Goal: Task Accomplishment & Management: Complete application form

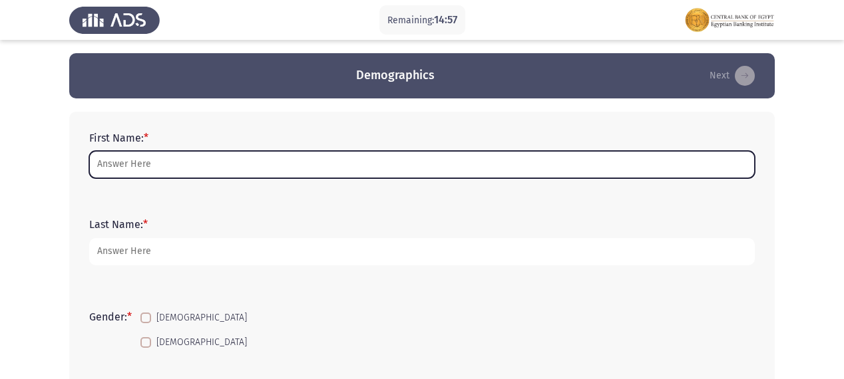
click at [114, 170] on input "First Name: *" at bounding box center [421, 164] width 665 height 27
type input "r"
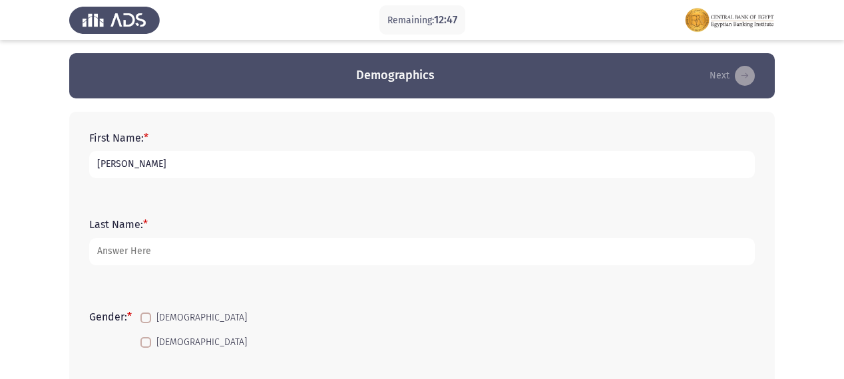
type input "[PERSON_NAME]"
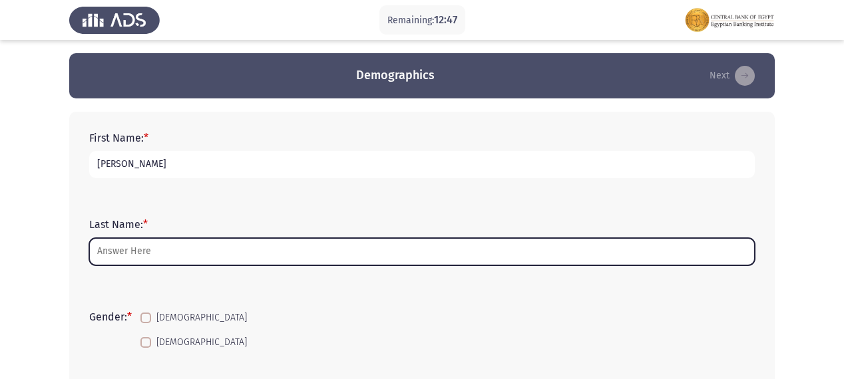
click at [106, 250] on input "Last Name: *" at bounding box center [421, 251] width 665 height 27
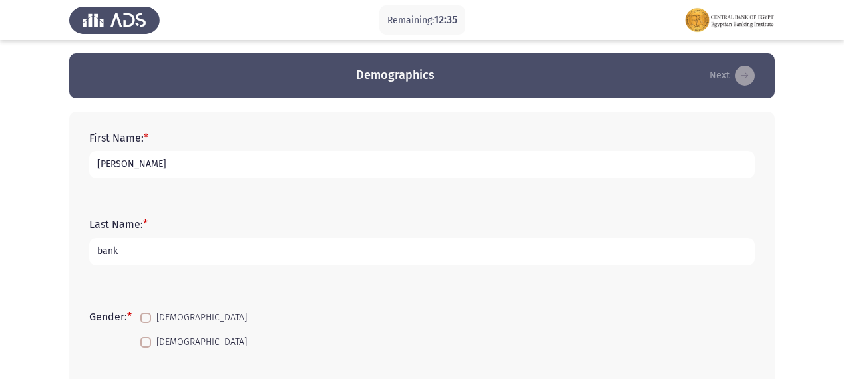
drag, startPoint x: 145, startPoint y: 245, endPoint x: 59, endPoint y: 245, distance: 86.5
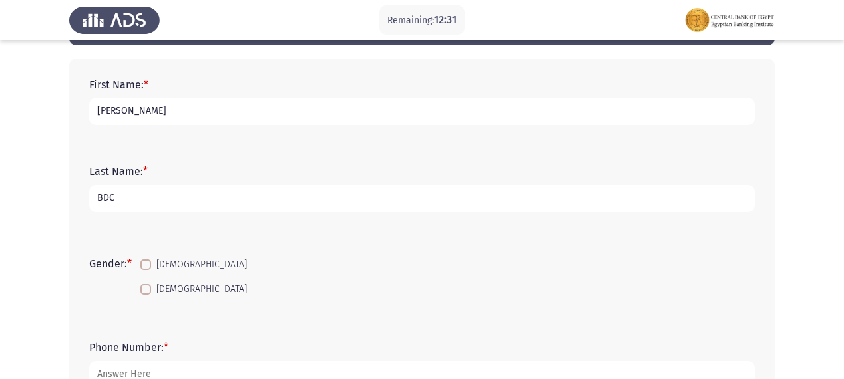
type input "BDC"
click at [160, 285] on span "[DEMOGRAPHIC_DATA]" at bounding box center [201, 289] width 90 height 16
click at [146, 295] on input "[DEMOGRAPHIC_DATA]" at bounding box center [145, 295] width 1 height 1
checkbox input "true"
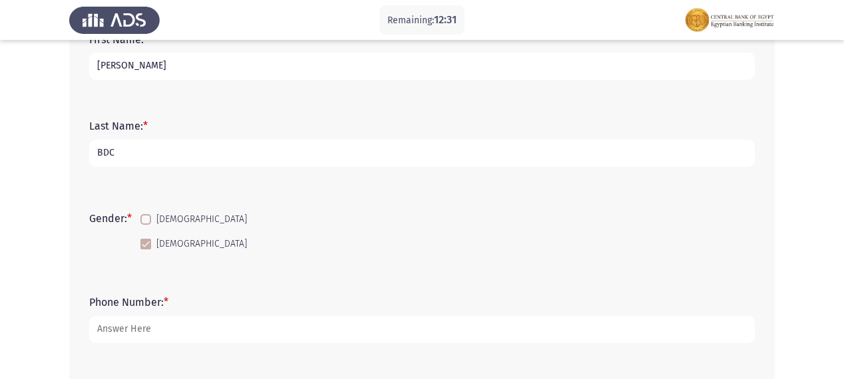
scroll to position [160, 0]
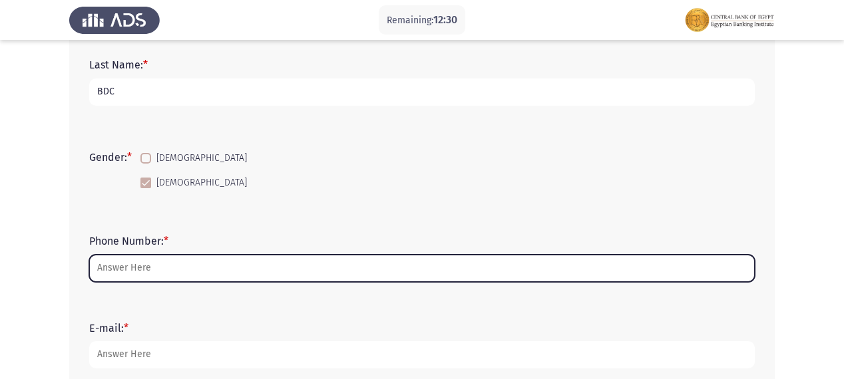
click at [170, 275] on input "Phone Number: *" at bounding box center [421, 268] width 665 height 27
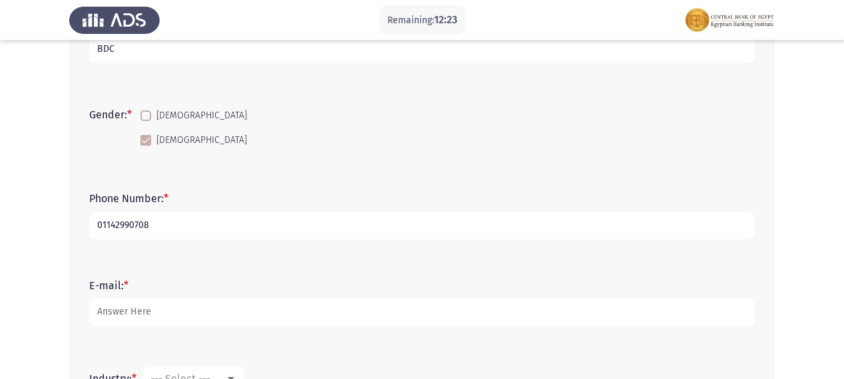
scroll to position [213, 0]
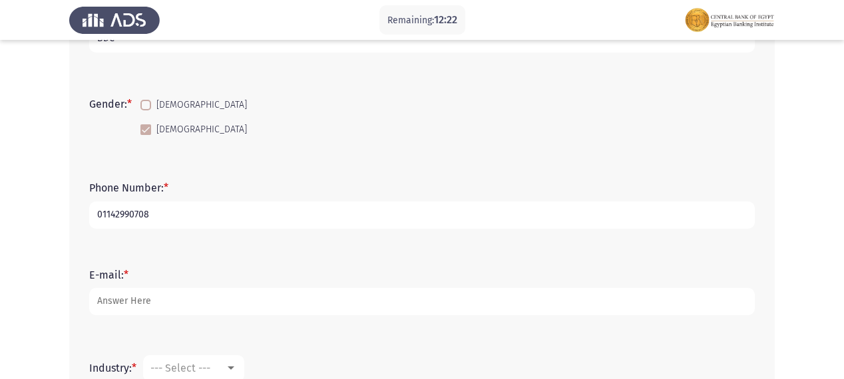
type input "01142990708"
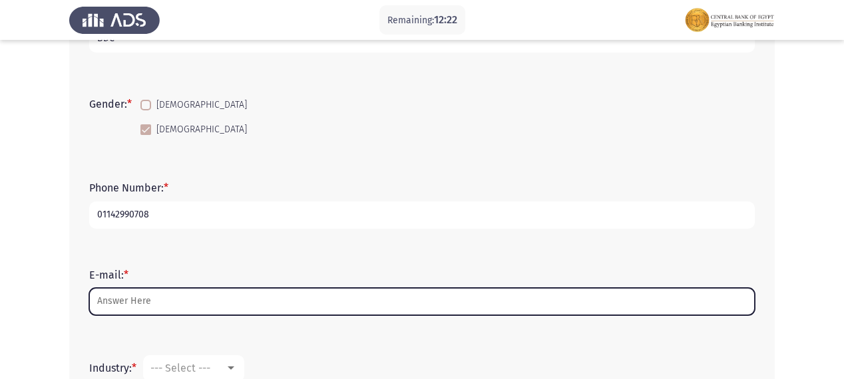
click at [156, 299] on input "E-mail: *" at bounding box center [421, 301] width 665 height 27
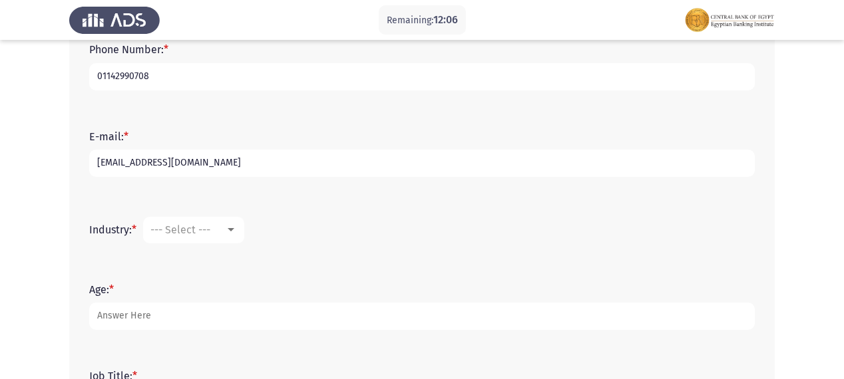
scroll to position [373, 0]
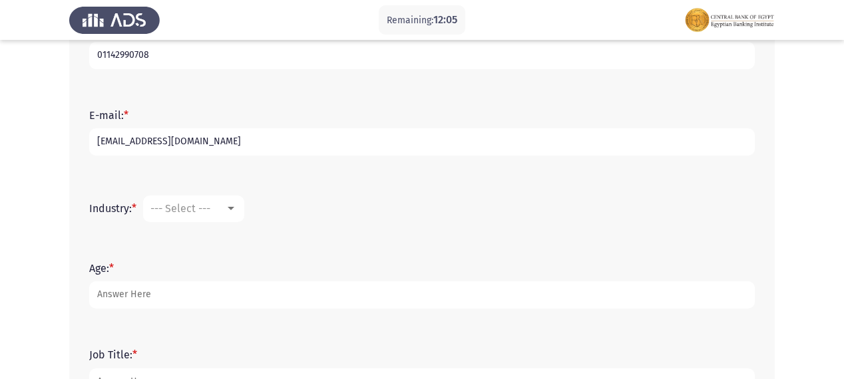
type input "[EMAIL_ADDRESS][DOMAIN_NAME]"
click at [232, 212] on div at bounding box center [231, 209] width 12 height 11
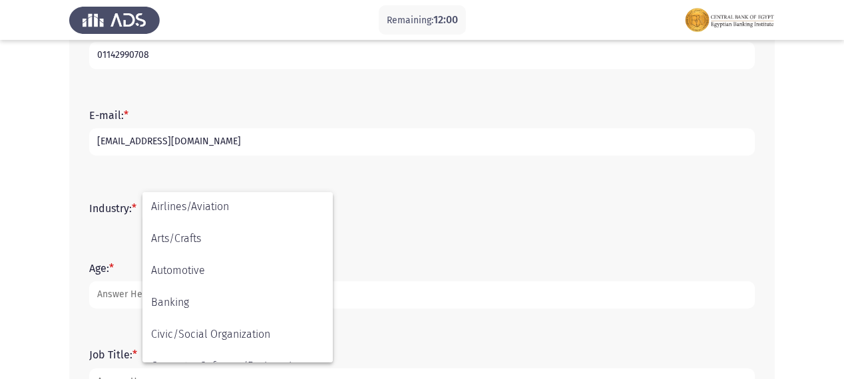
scroll to position [43, 0]
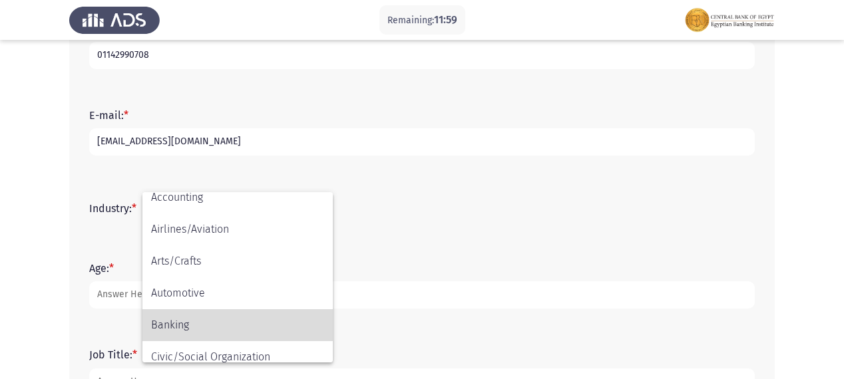
click at [177, 327] on span "Banking" at bounding box center [237, 325] width 173 height 32
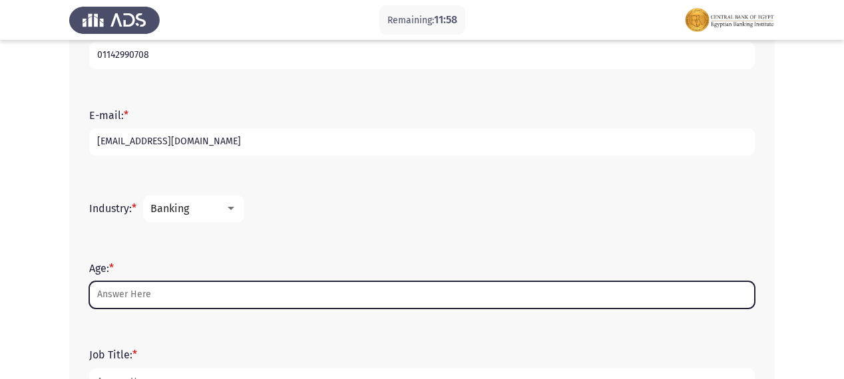
click at [138, 297] on input "Age: *" at bounding box center [421, 294] width 665 height 27
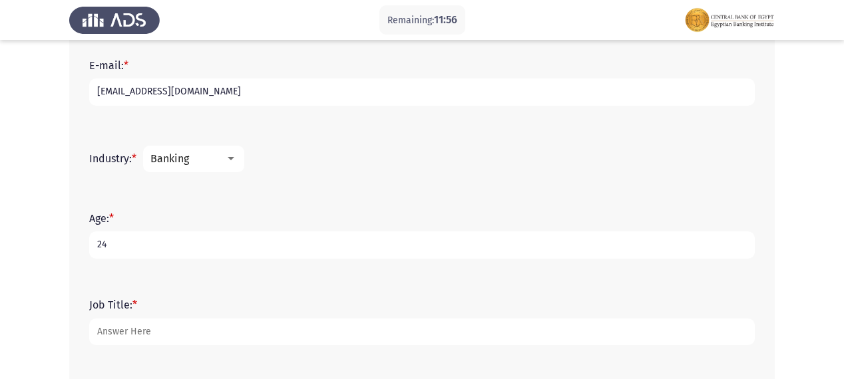
scroll to position [479, 0]
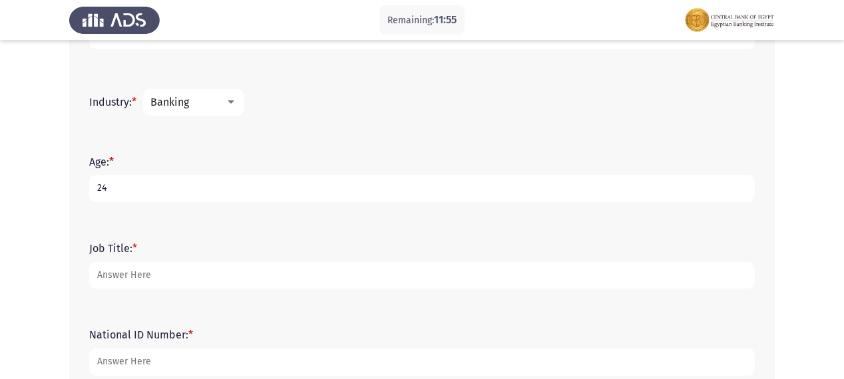
type input "24"
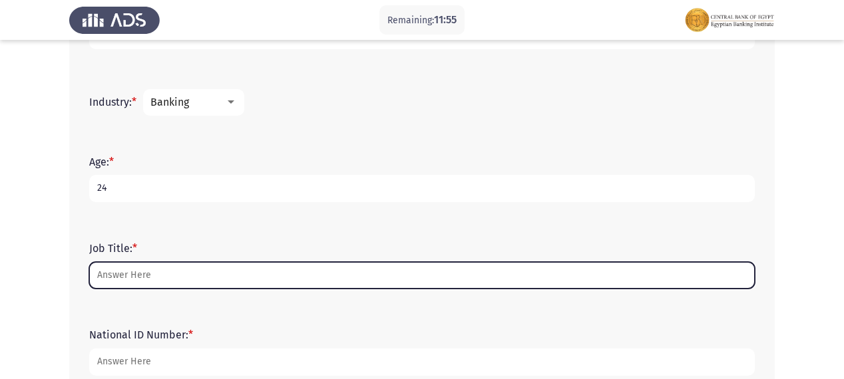
click at [152, 273] on input "Job Title: *" at bounding box center [421, 275] width 665 height 27
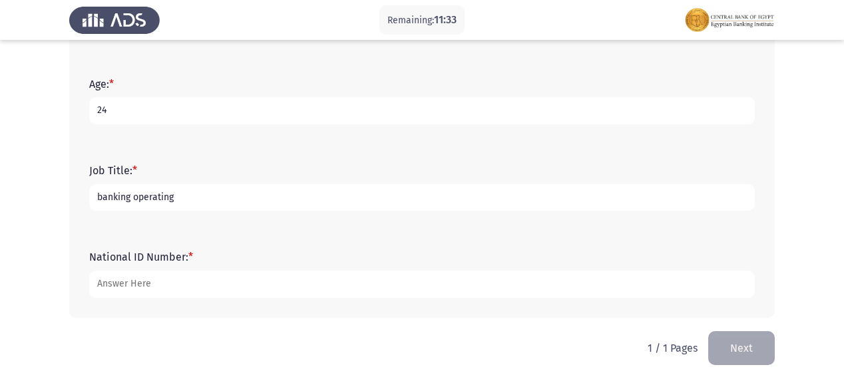
scroll to position [562, 0]
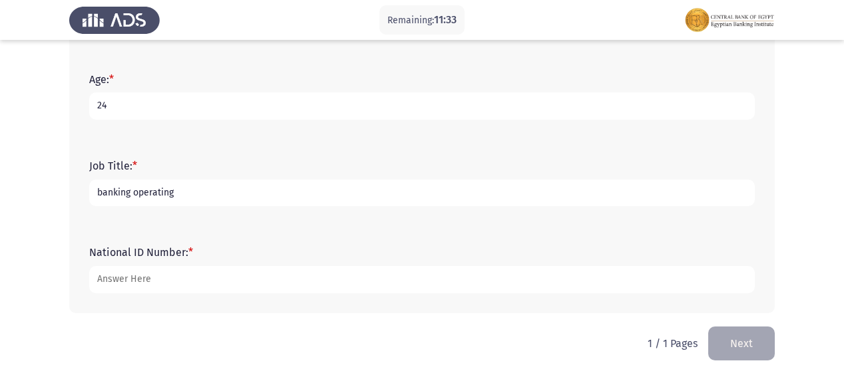
type input "banking operating"
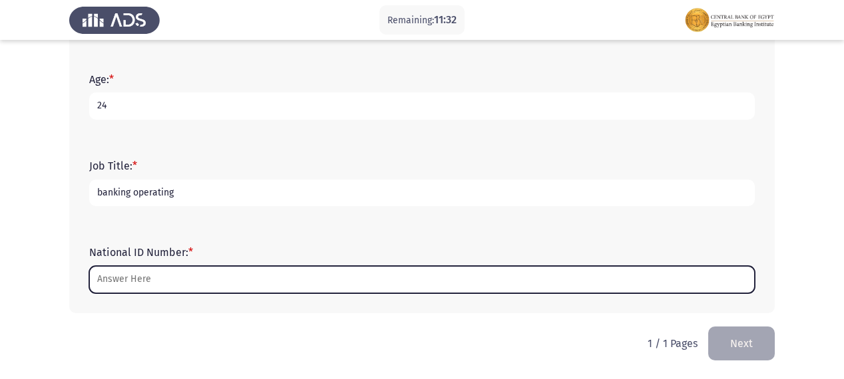
click at [132, 279] on input "National ID Number: *" at bounding box center [421, 279] width 665 height 27
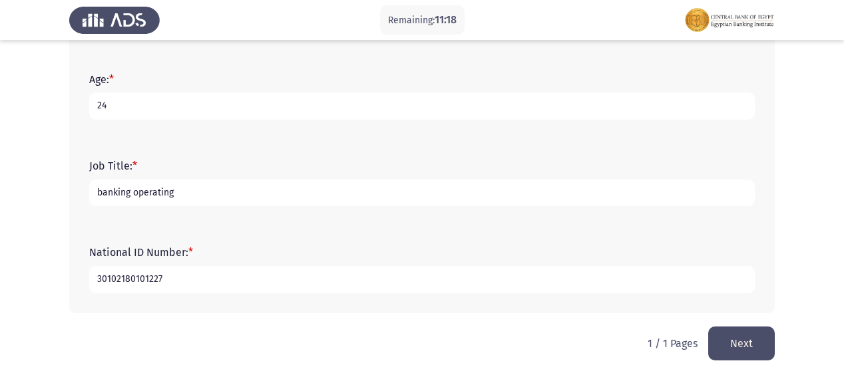
type input "30102180101227"
click at [742, 349] on button "Next" at bounding box center [741, 344] width 67 height 34
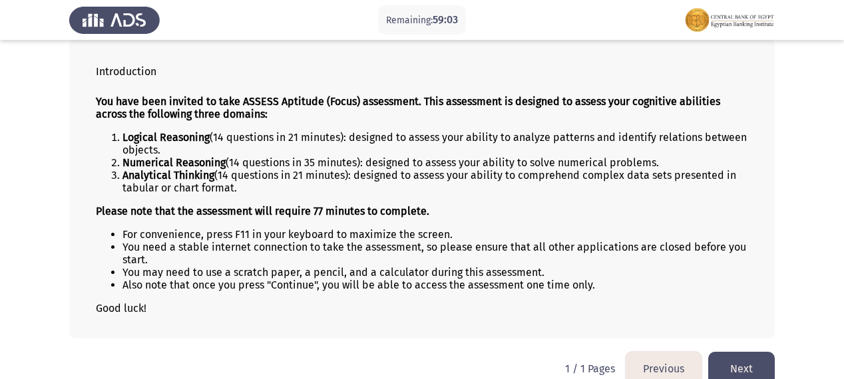
scroll to position [95, 0]
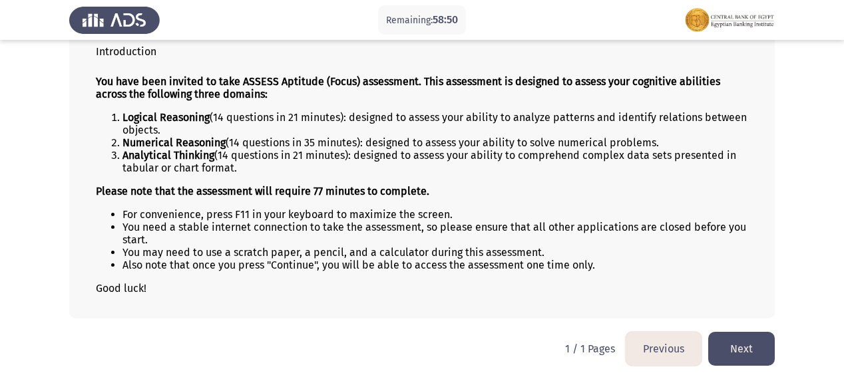
click at [733, 340] on button "Next" at bounding box center [741, 349] width 67 height 34
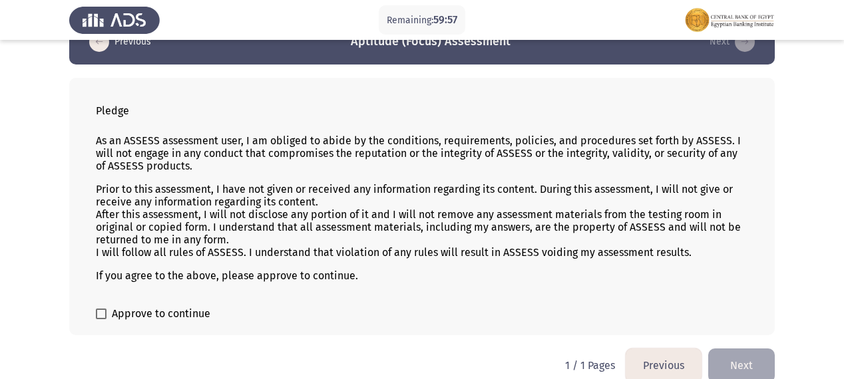
scroll to position [52, 0]
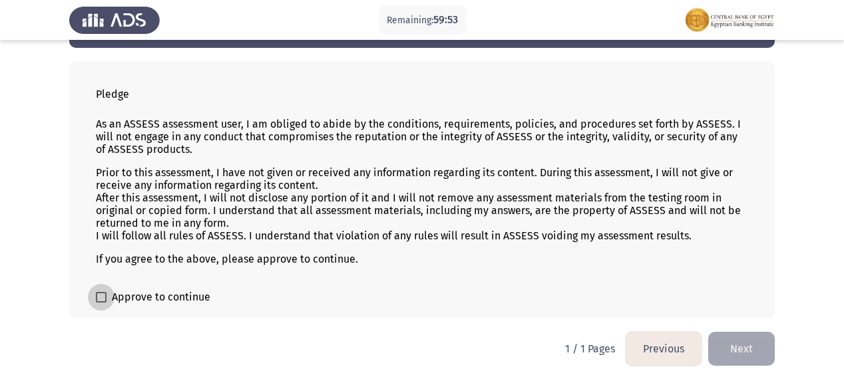
click at [104, 297] on span at bounding box center [101, 297] width 11 height 11
click at [101, 303] on input "Approve to continue" at bounding box center [100, 303] width 1 height 1
checkbox input "true"
click at [740, 355] on button "Next" at bounding box center [741, 349] width 67 height 34
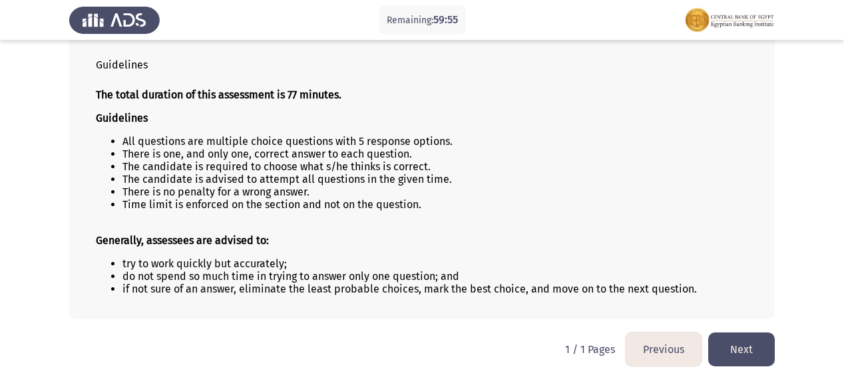
scroll to position [82, 0]
click at [756, 335] on button "Next" at bounding box center [741, 349] width 67 height 34
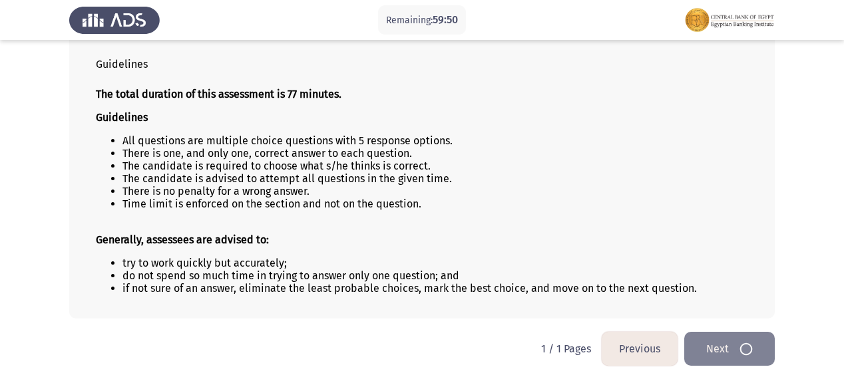
scroll to position [0, 0]
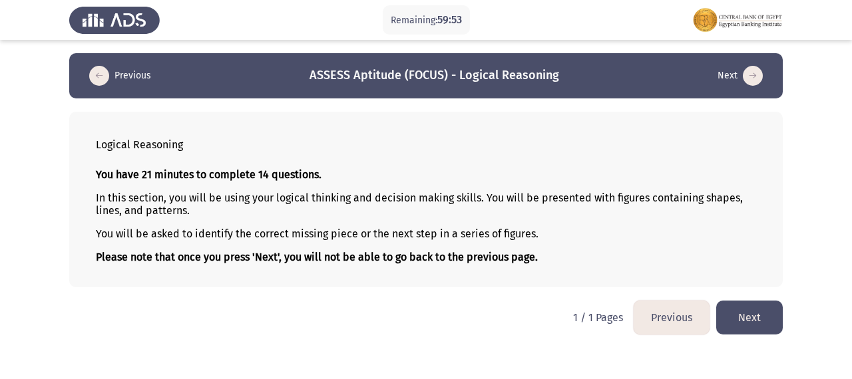
click at [727, 317] on button "Next" at bounding box center [749, 318] width 67 height 34
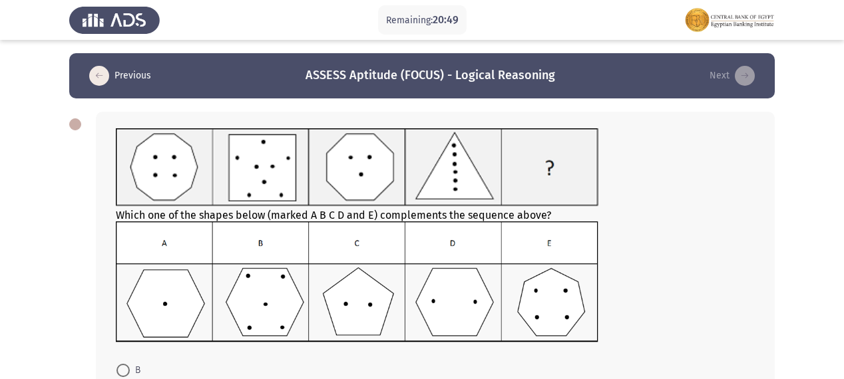
scroll to position [53, 0]
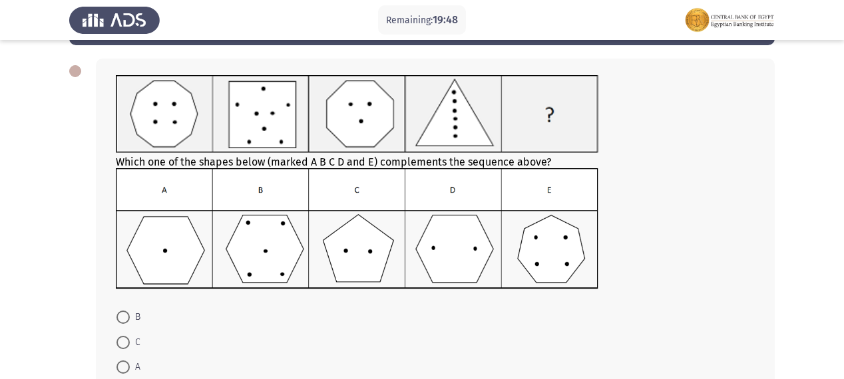
click at [444, 254] on img at bounding box center [357, 228] width 482 height 120
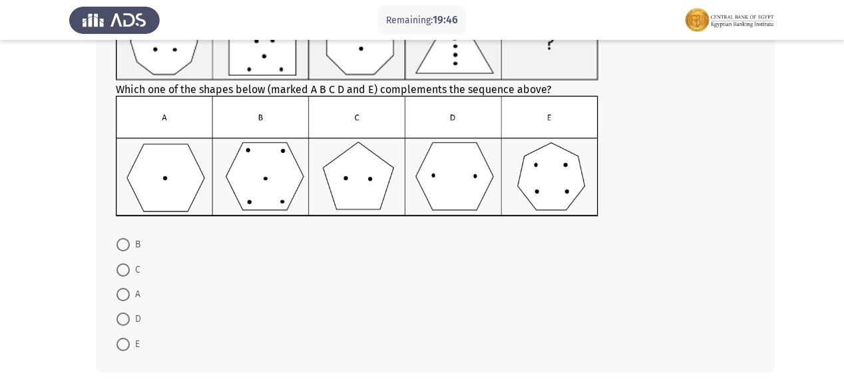
scroll to position [160, 0]
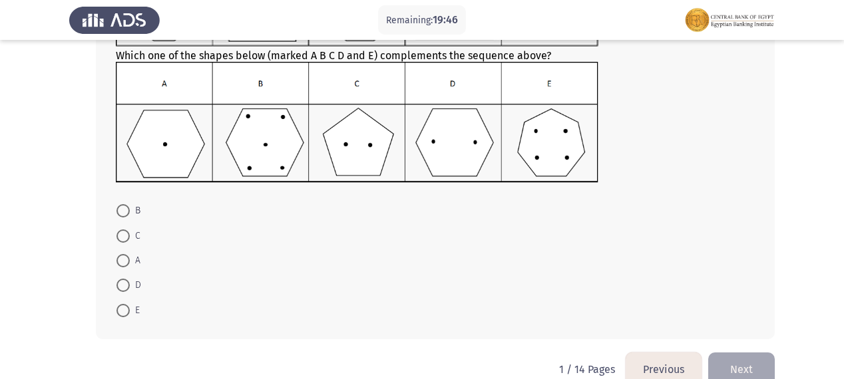
click at [122, 286] on span at bounding box center [122, 285] width 13 height 13
click at [122, 286] on input "D" at bounding box center [122, 285] width 13 height 13
radio input "true"
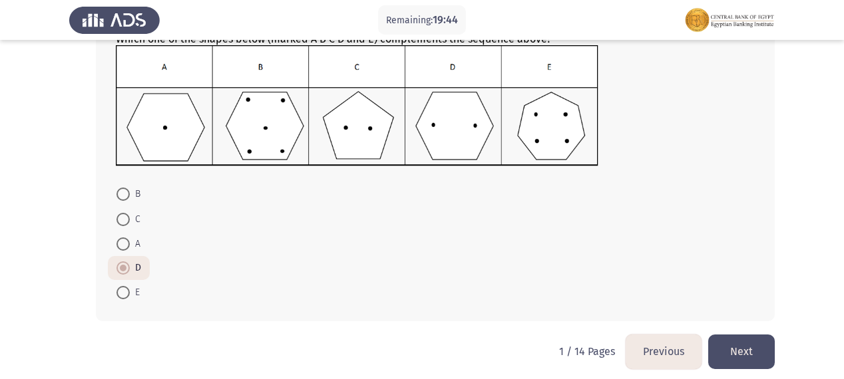
scroll to position [184, 0]
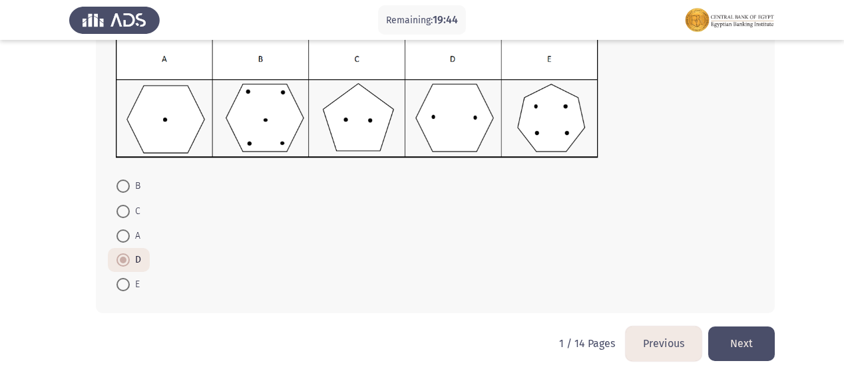
click at [729, 337] on button "Next" at bounding box center [741, 344] width 67 height 34
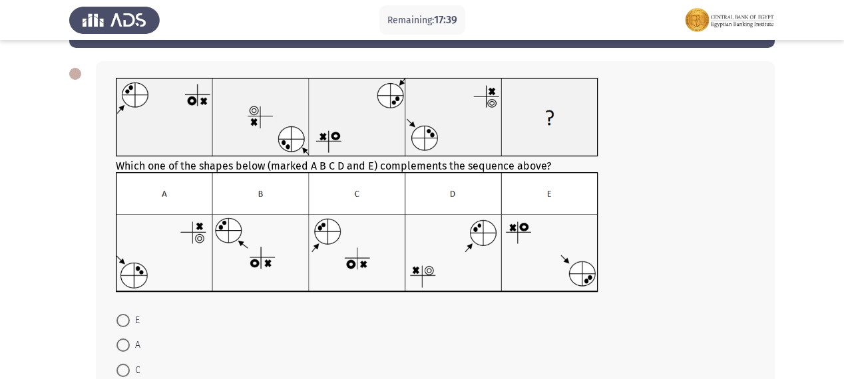
scroll to position [186, 0]
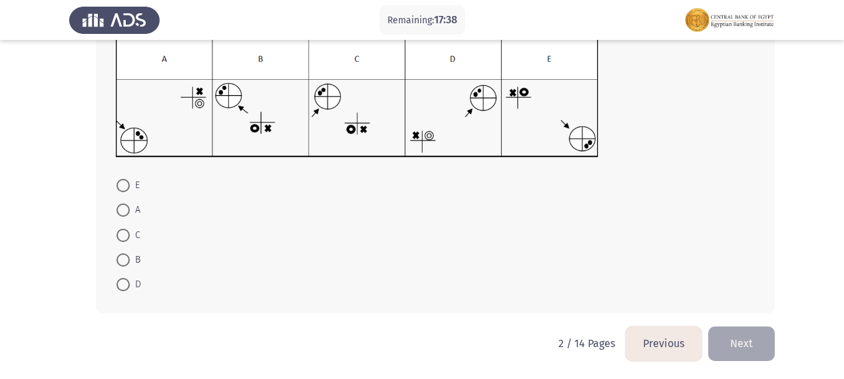
click at [122, 234] on span at bounding box center [122, 235] width 13 height 13
click at [122, 234] on input "C" at bounding box center [122, 235] width 13 height 13
radio input "true"
click at [742, 339] on button "Next" at bounding box center [741, 344] width 67 height 34
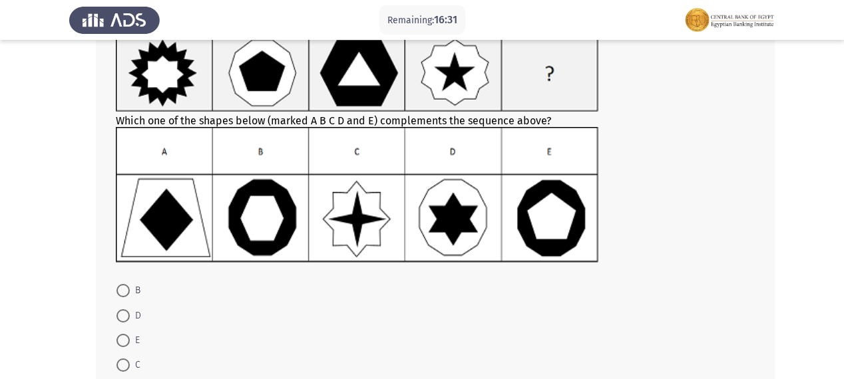
scroll to position [113, 0]
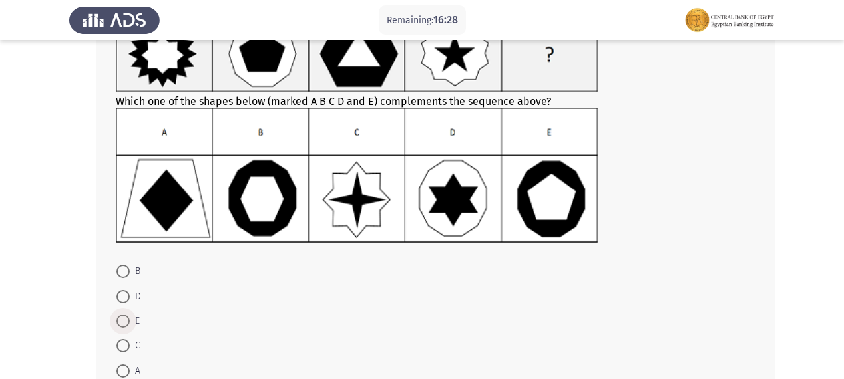
click at [123, 323] on span at bounding box center [122, 321] width 13 height 13
click at [123, 323] on input "E" at bounding box center [122, 321] width 13 height 13
radio input "true"
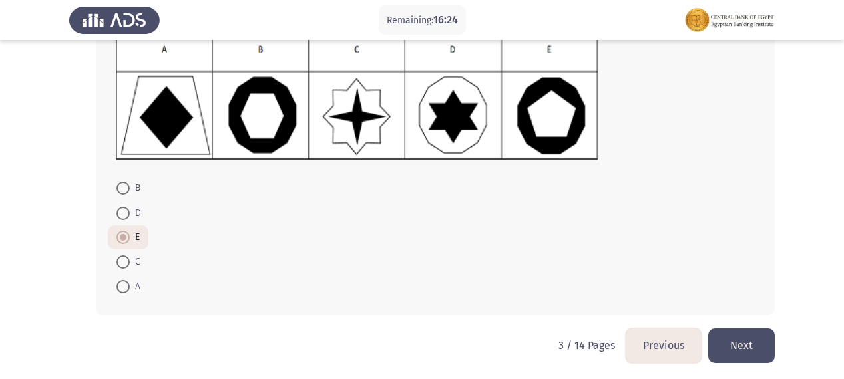
scroll to position [198, 0]
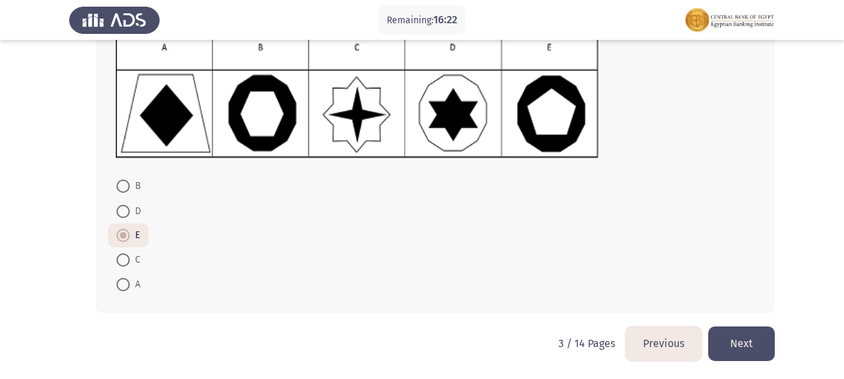
click at [737, 349] on button "Next" at bounding box center [741, 344] width 67 height 34
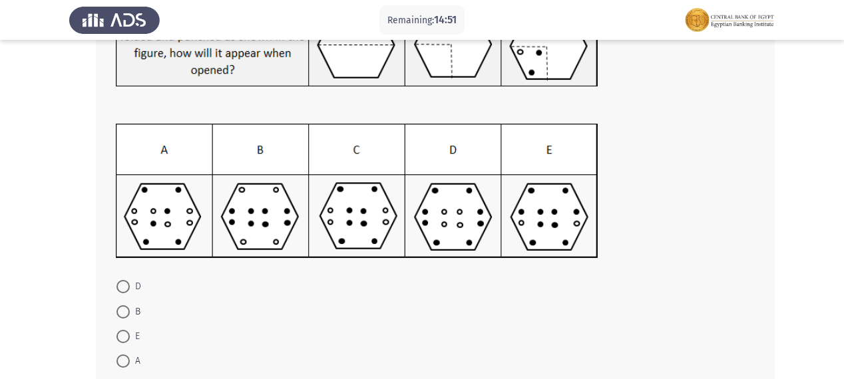
scroll to position [160, 0]
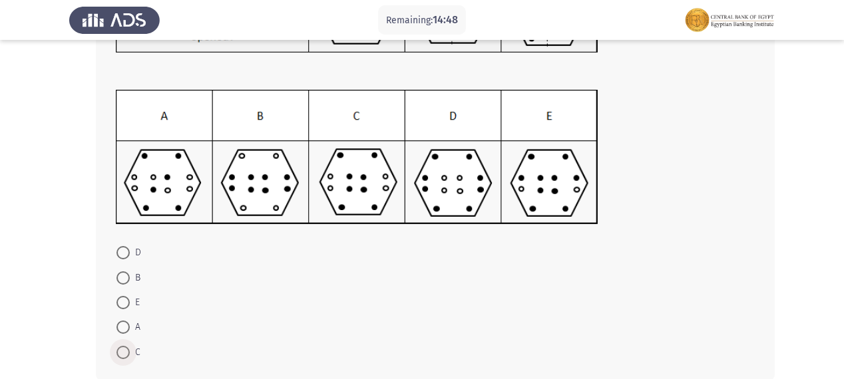
click at [126, 349] on span at bounding box center [122, 352] width 13 height 13
click at [126, 349] on input "C" at bounding box center [122, 352] width 13 height 13
radio input "true"
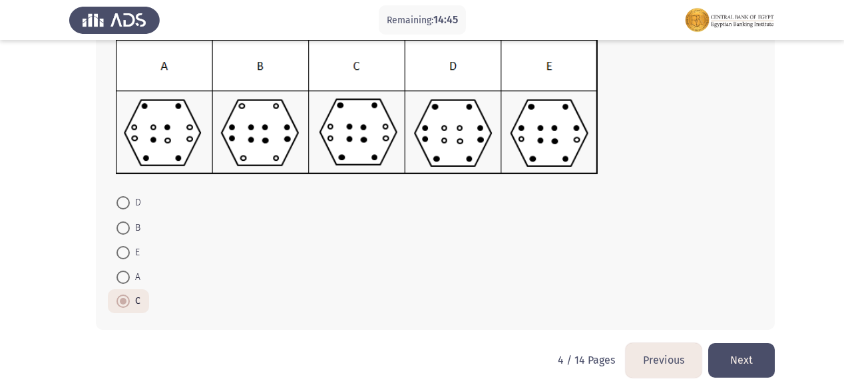
scroll to position [226, 0]
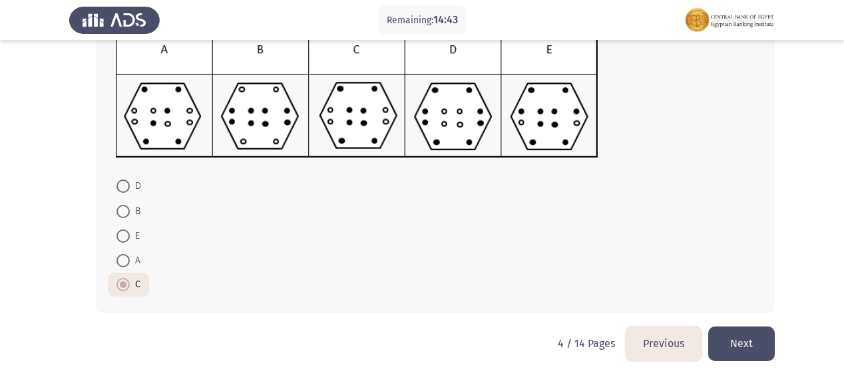
click at [742, 335] on button "Next" at bounding box center [741, 344] width 67 height 34
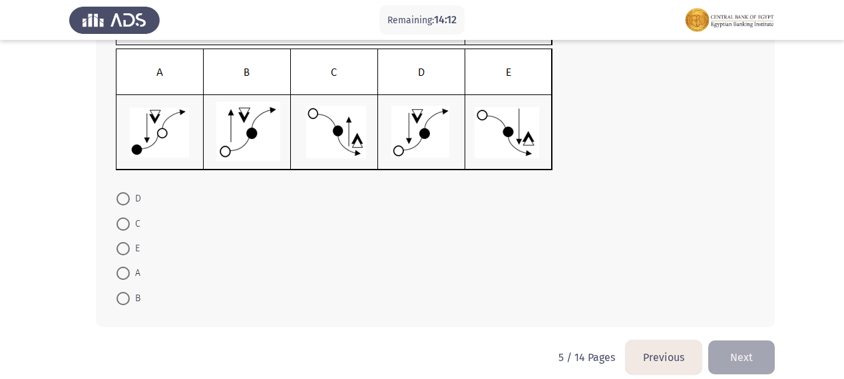
scroll to position [160, 0]
click at [123, 194] on span at bounding box center [122, 198] width 13 height 13
click at [123, 194] on input "D" at bounding box center [122, 198] width 13 height 13
radio input "true"
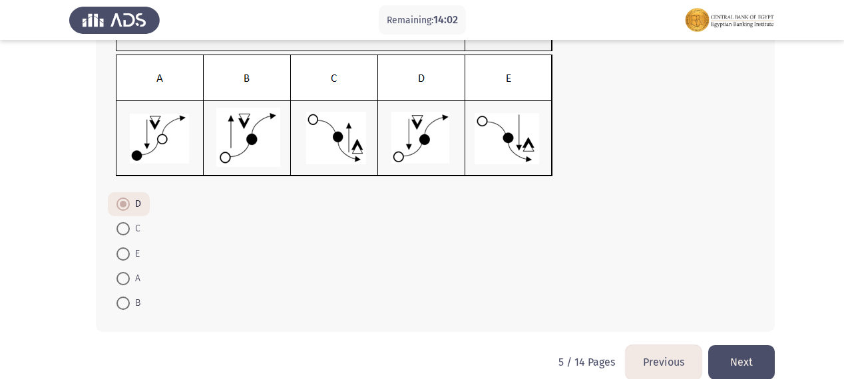
scroll to position [172, 0]
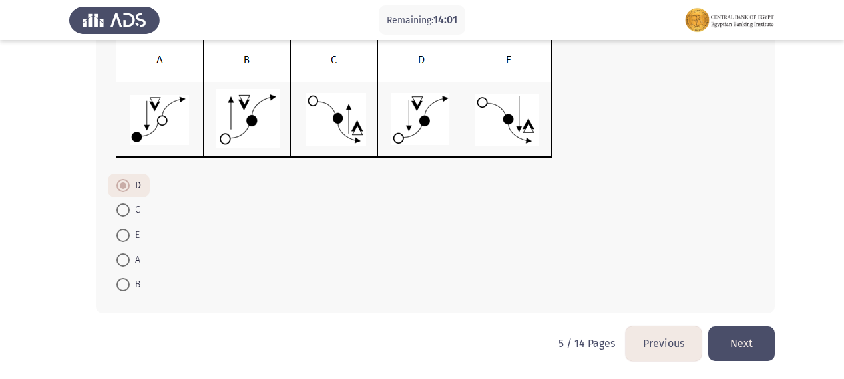
click at [737, 344] on button "Next" at bounding box center [741, 344] width 67 height 34
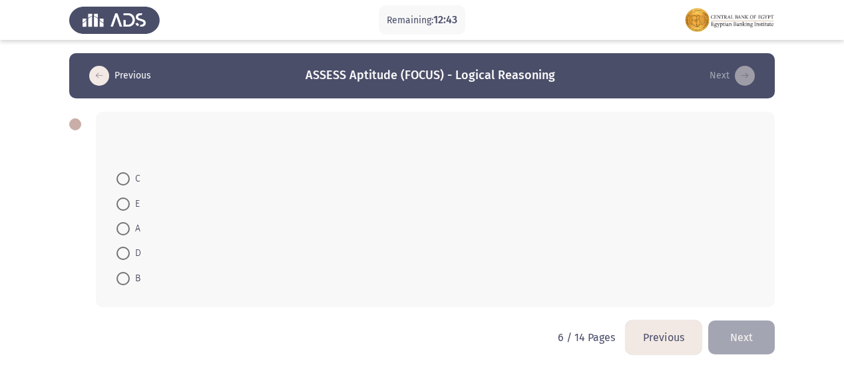
scroll to position [106, 0]
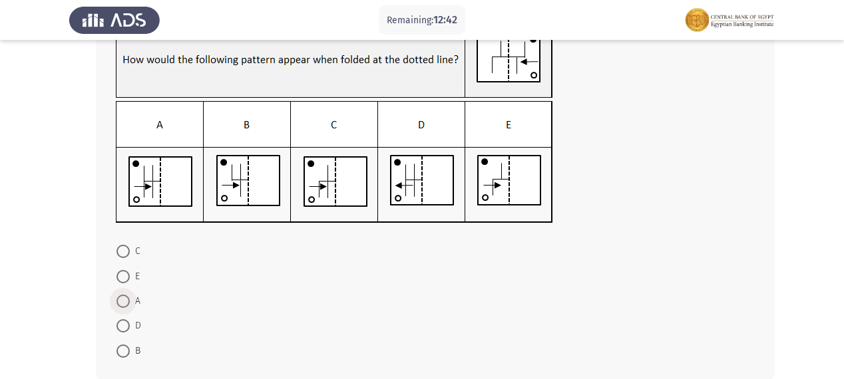
click at [122, 302] on span at bounding box center [122, 301] width 13 height 13
click at [122, 302] on input "A" at bounding box center [122, 301] width 13 height 13
radio input "true"
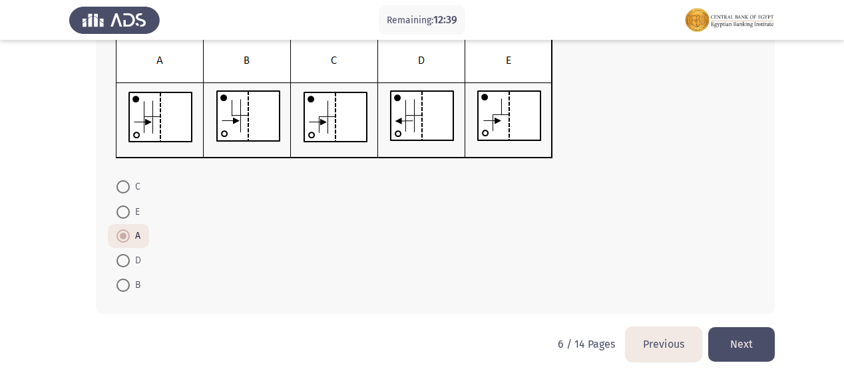
scroll to position [172, 0]
click at [743, 341] on button "Next" at bounding box center [741, 344] width 67 height 34
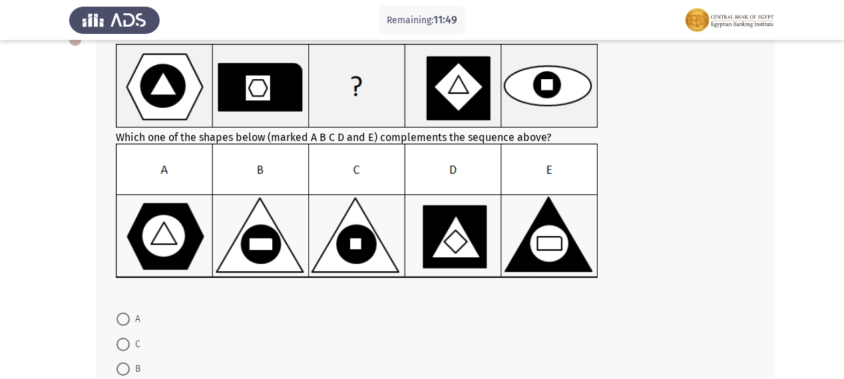
scroll to position [218, 0]
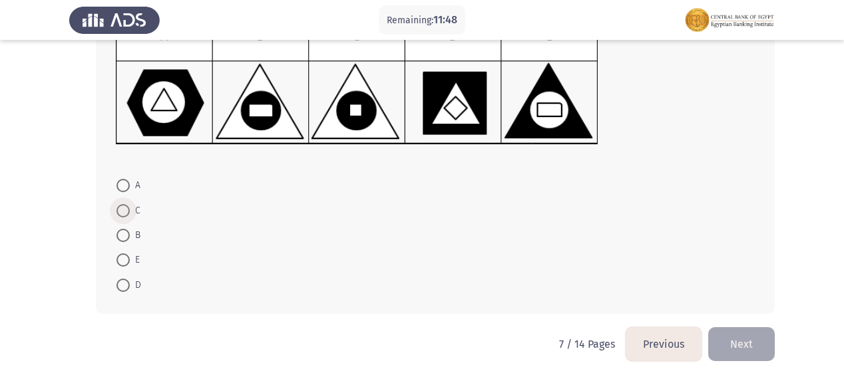
click at [124, 212] on span at bounding box center [122, 210] width 13 height 13
click at [124, 212] on input "C" at bounding box center [122, 210] width 13 height 13
radio input "true"
click at [746, 346] on button "Next" at bounding box center [741, 343] width 67 height 34
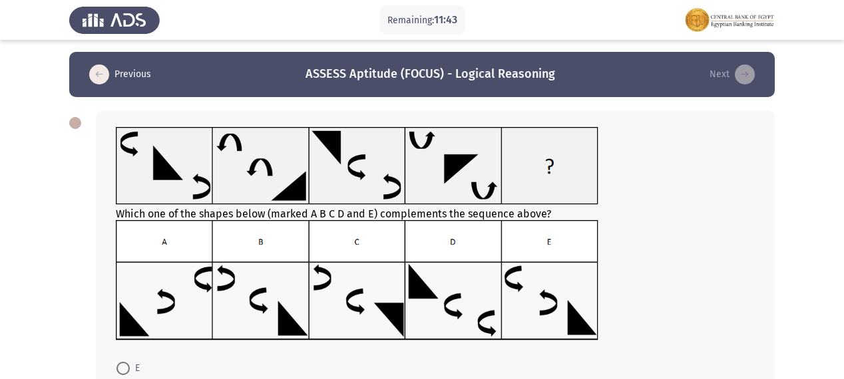
scroll to position [0, 0]
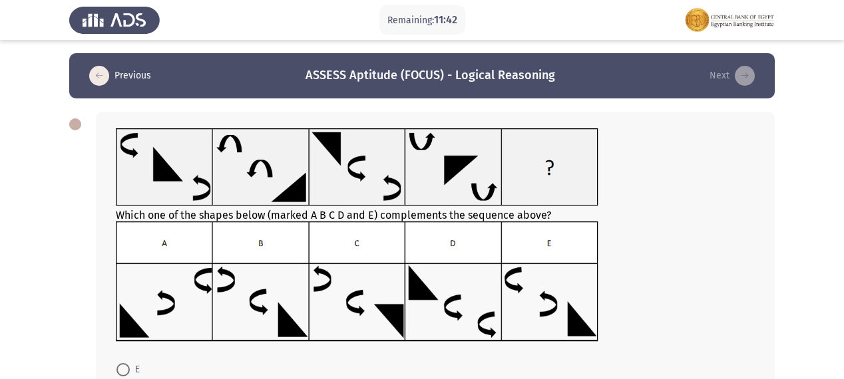
click at [223, 192] on div "Which one of the shapes below (marked A B C D and E) complements the sequence a…" at bounding box center [435, 236] width 639 height 216
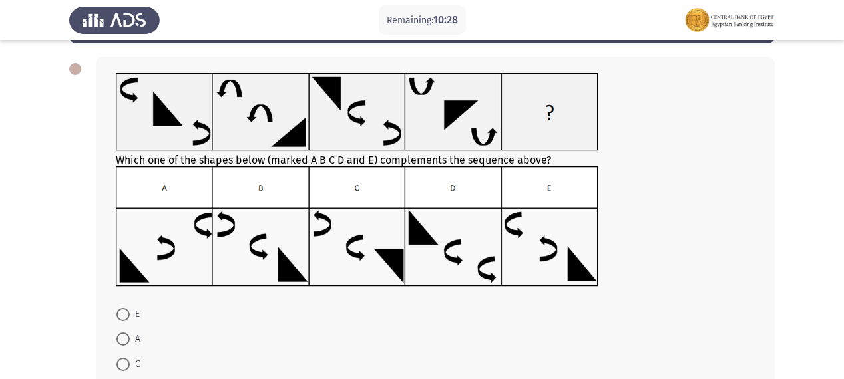
scroll to position [131, 0]
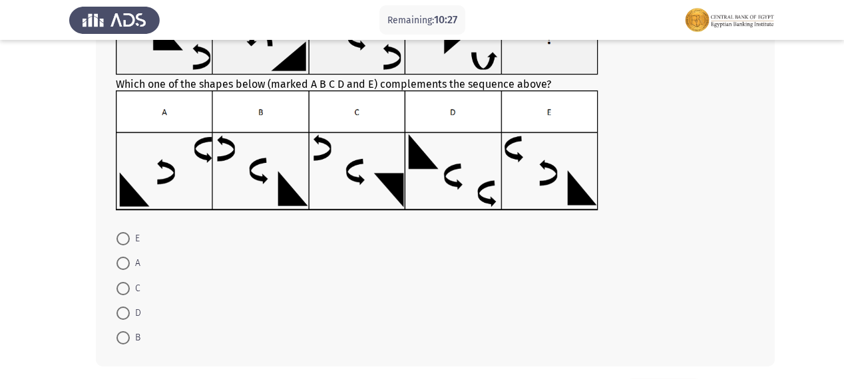
drag, startPoint x: 122, startPoint y: 338, endPoint x: 217, endPoint y: 314, distance: 97.5
click at [124, 338] on span at bounding box center [122, 337] width 13 height 13
click at [124, 338] on input "B" at bounding box center [122, 337] width 13 height 13
radio input "true"
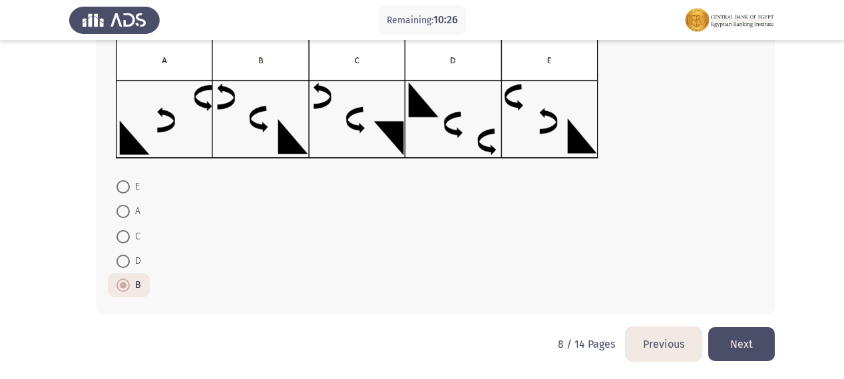
scroll to position [184, 0]
click at [742, 332] on button "Next" at bounding box center [741, 344] width 67 height 34
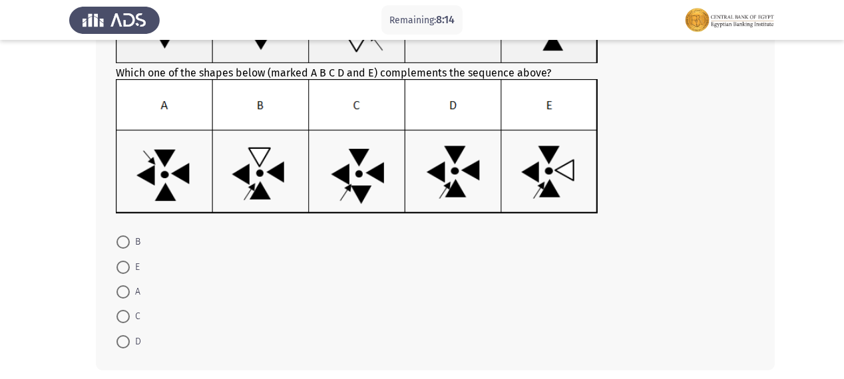
scroll to position [206, 0]
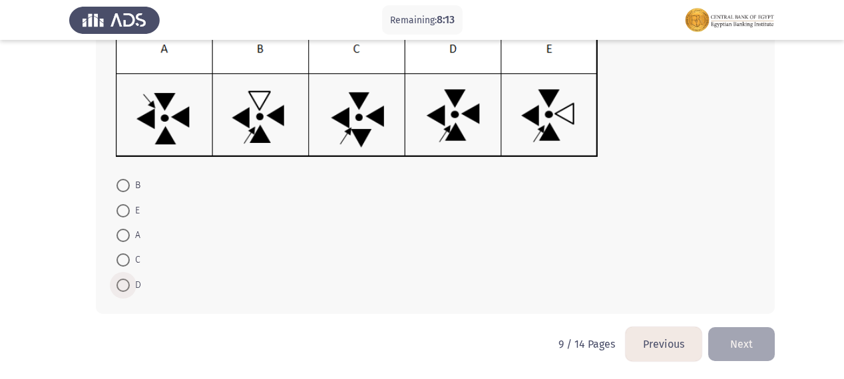
drag, startPoint x: 124, startPoint y: 289, endPoint x: 149, endPoint y: 301, distance: 27.7
click at [122, 289] on span at bounding box center [122, 285] width 13 height 13
click at [122, 289] on input "D" at bounding box center [122, 285] width 13 height 13
radio input "true"
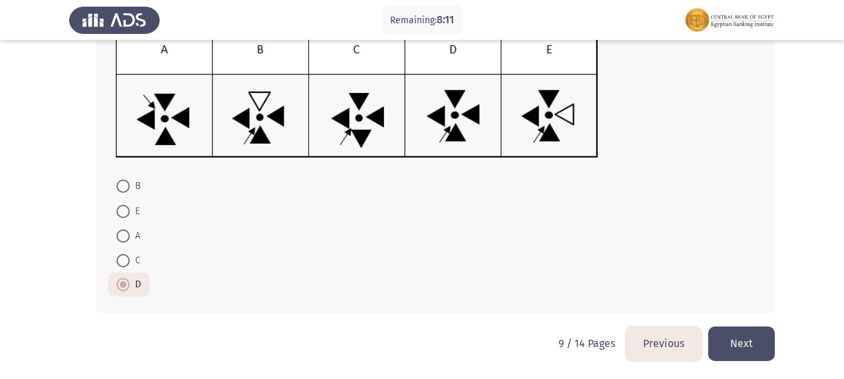
click at [735, 349] on button "Next" at bounding box center [741, 344] width 67 height 34
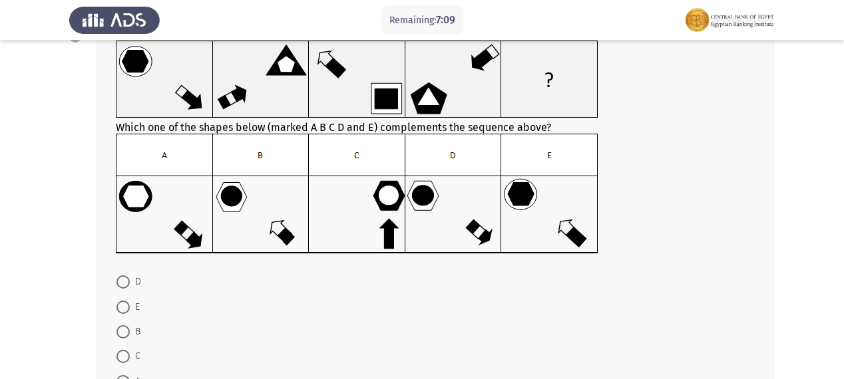
scroll to position [106, 0]
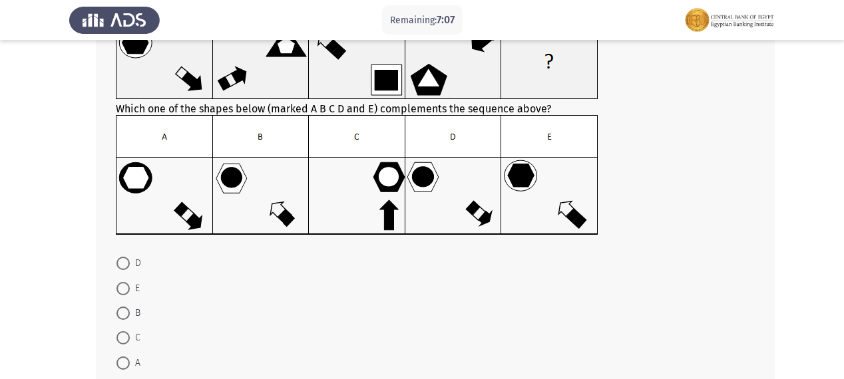
drag, startPoint x: 126, startPoint y: 266, endPoint x: 136, endPoint y: 265, distance: 10.1
click at [126, 265] on span at bounding box center [122, 263] width 13 height 13
click at [126, 265] on input "D" at bounding box center [122, 263] width 13 height 13
radio input "true"
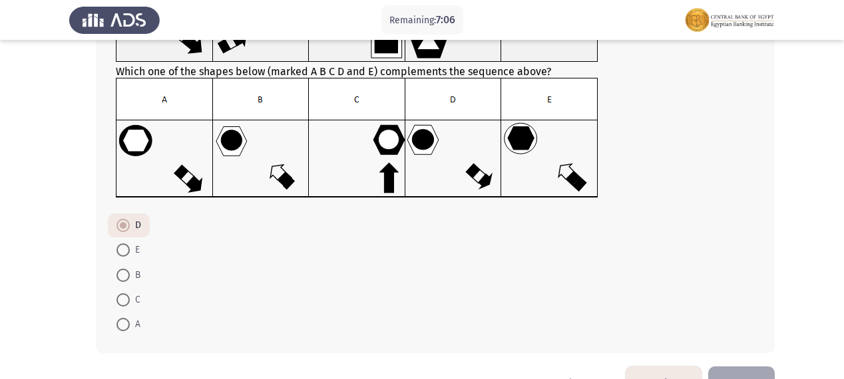
scroll to position [184, 0]
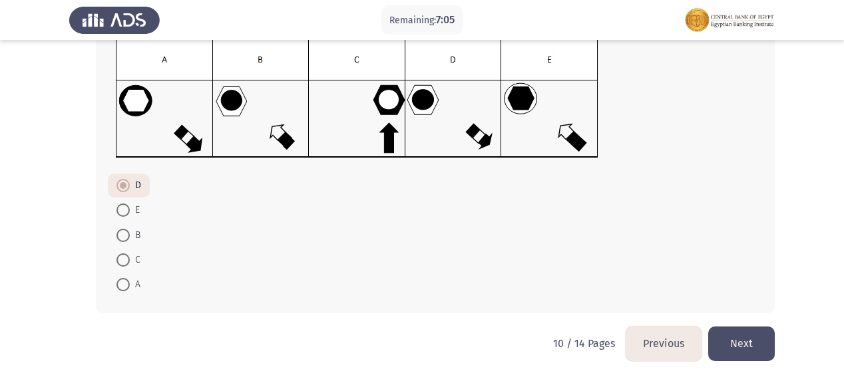
click at [751, 343] on button "Next" at bounding box center [741, 344] width 67 height 34
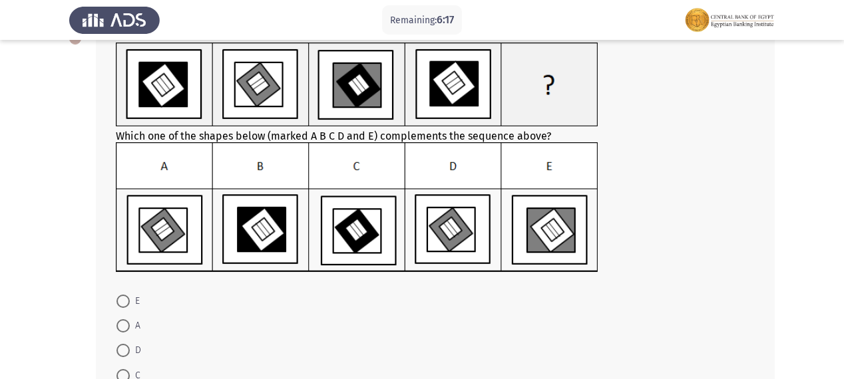
scroll to position [202, 0]
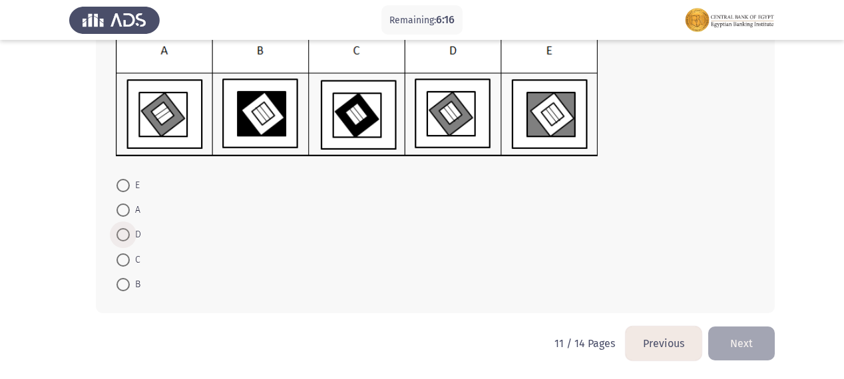
click at [121, 230] on span at bounding box center [122, 234] width 13 height 13
click at [121, 230] on input "D" at bounding box center [122, 234] width 13 height 13
radio input "true"
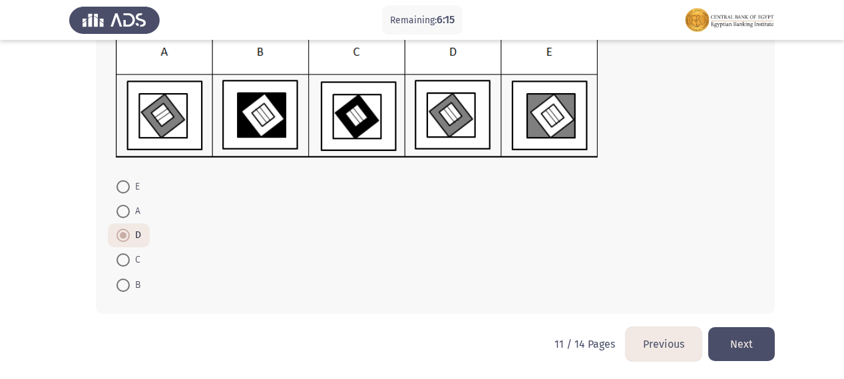
click at [759, 343] on button "Next" at bounding box center [741, 344] width 67 height 34
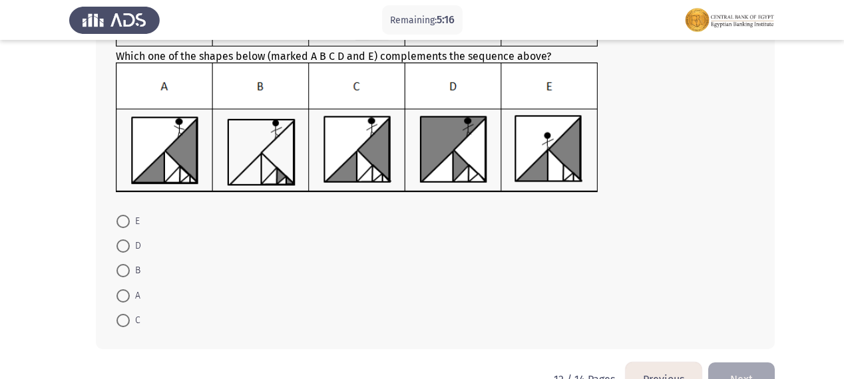
scroll to position [202, 0]
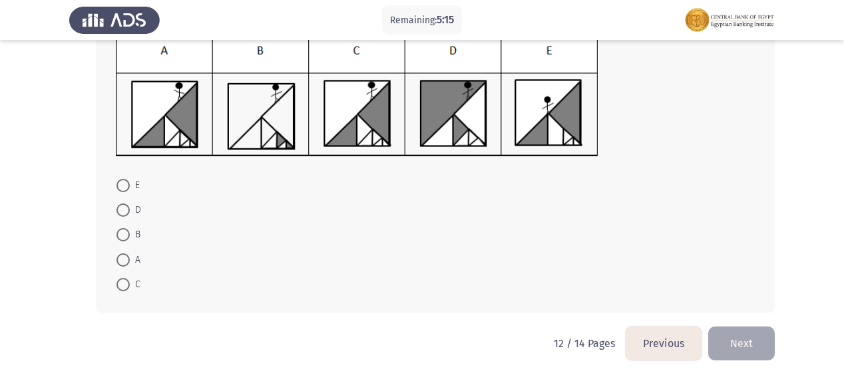
drag, startPoint x: 112, startPoint y: 280, endPoint x: 140, endPoint y: 287, distance: 29.4
click at [122, 283] on mat-radio-button "C" at bounding box center [128, 284] width 41 height 25
click at [141, 286] on mat-radio-button "C" at bounding box center [128, 284] width 41 height 25
click at [130, 284] on span "C" at bounding box center [135, 285] width 11 height 16
click at [130, 284] on input "C" at bounding box center [122, 284] width 13 height 13
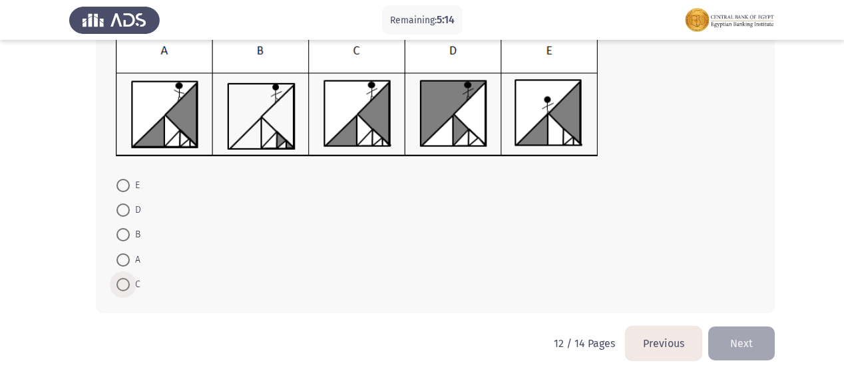
radio input "true"
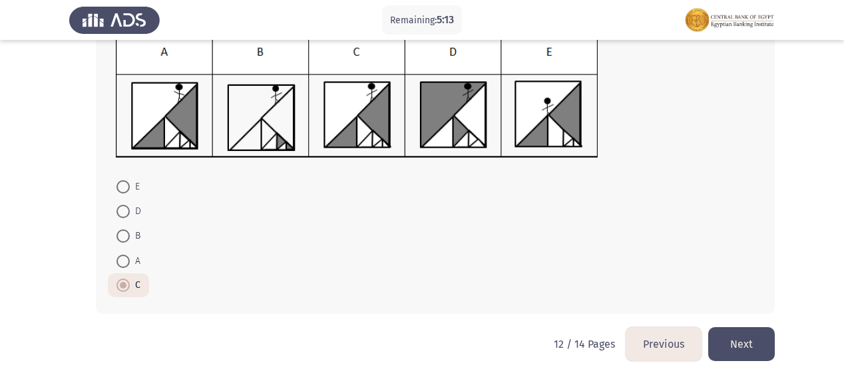
click at [756, 350] on button "Next" at bounding box center [741, 344] width 67 height 34
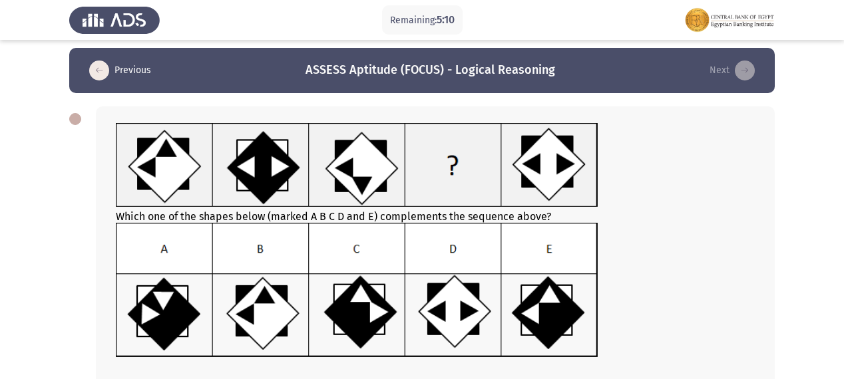
scroll to position [7, 0]
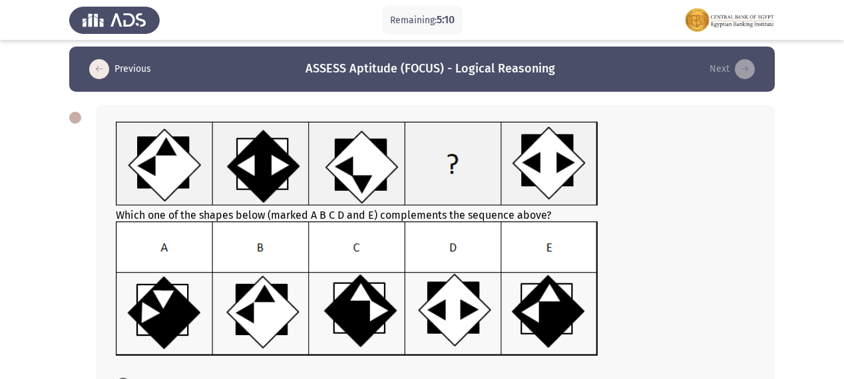
drag, startPoint x: 99, startPoint y: 160, endPoint x: 99, endPoint y: 181, distance: 21.3
click at [99, 181] on div "Which one of the shapes below (marked A B C D and E) complements the sequence a…" at bounding box center [435, 309] width 679 height 408
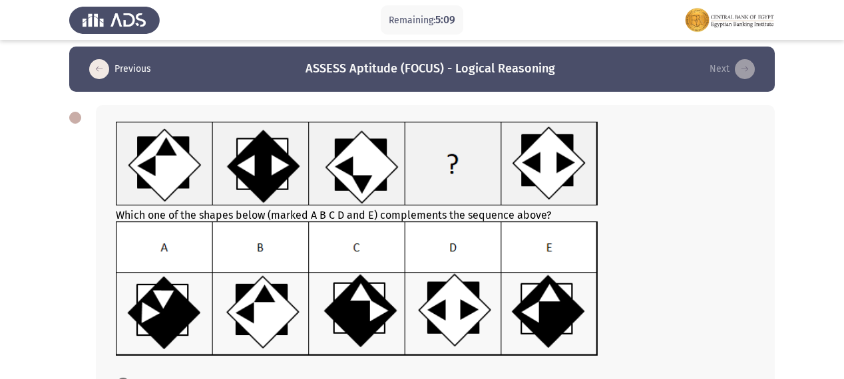
radio input "true"
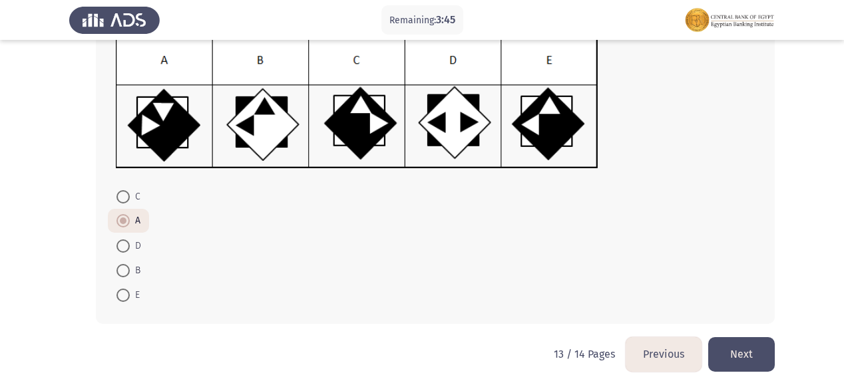
scroll to position [205, 0]
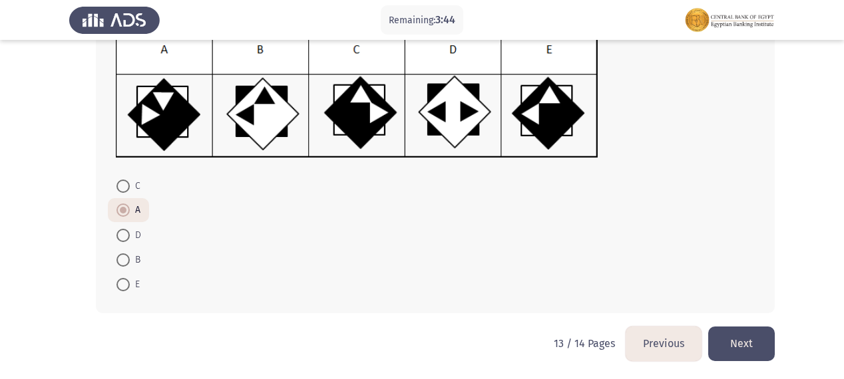
click at [116, 186] on span at bounding box center [122, 186] width 13 height 13
click at [116, 186] on input "C" at bounding box center [122, 186] width 13 height 13
radio input "true"
click at [769, 363] on html "Remaining: 3:42 Previous ASSESS Aptitude (FOCUS) - Logical Reasoning Next Which…" at bounding box center [422, 87] width 844 height 585
click at [742, 349] on button "Next" at bounding box center [741, 344] width 67 height 34
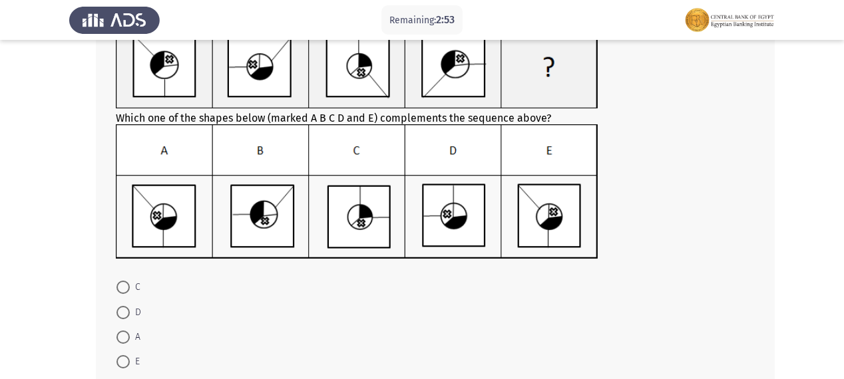
scroll to position [106, 0]
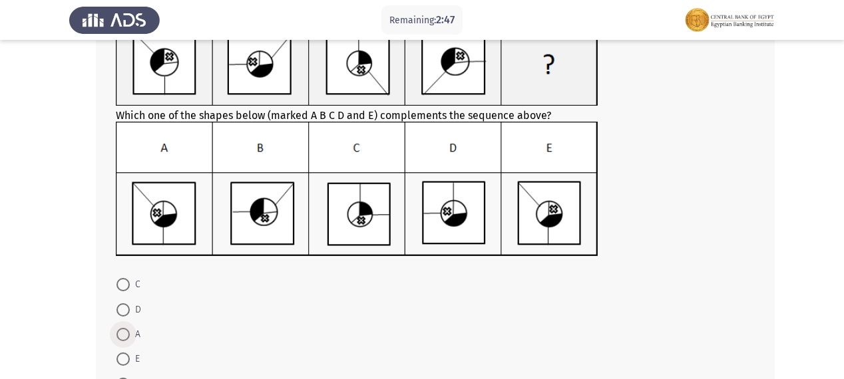
click at [127, 335] on span at bounding box center [122, 334] width 13 height 13
click at [127, 335] on input "A" at bounding box center [122, 334] width 13 height 13
radio input "true"
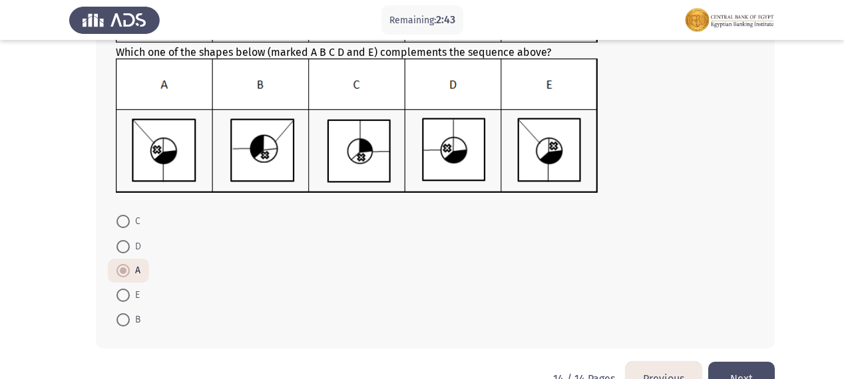
scroll to position [205, 0]
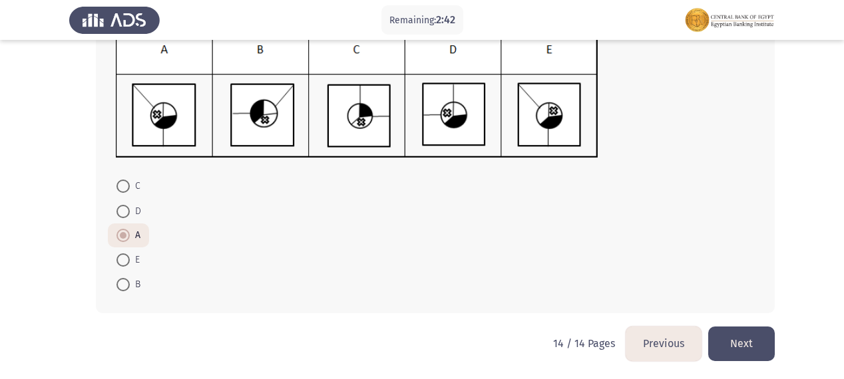
click at [723, 347] on button "Next" at bounding box center [741, 344] width 67 height 34
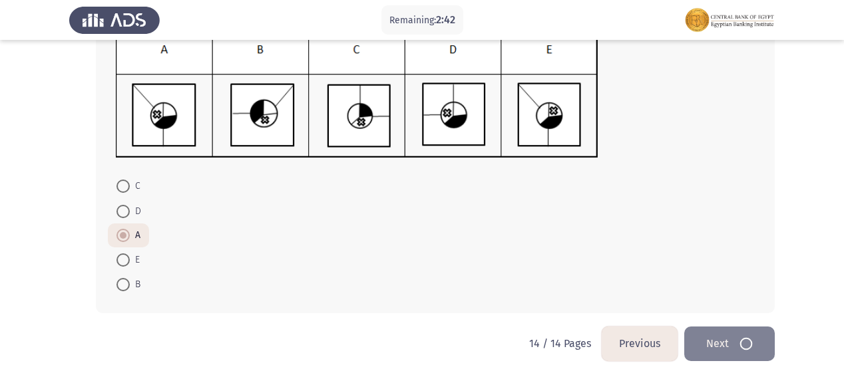
scroll to position [0, 0]
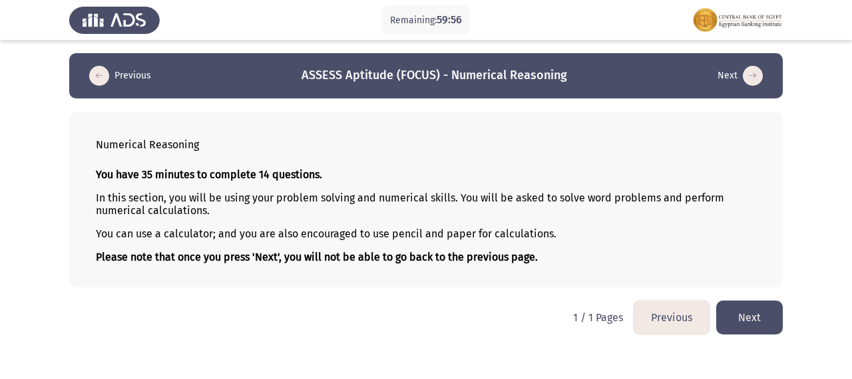
click at [768, 325] on button "Next" at bounding box center [749, 318] width 67 height 34
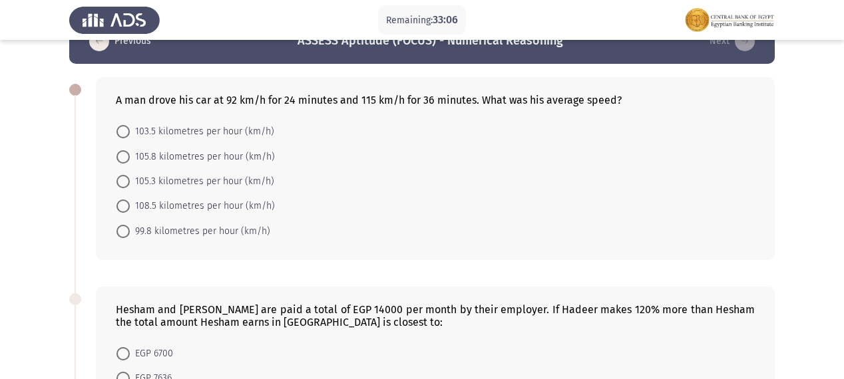
scroll to position [53, 0]
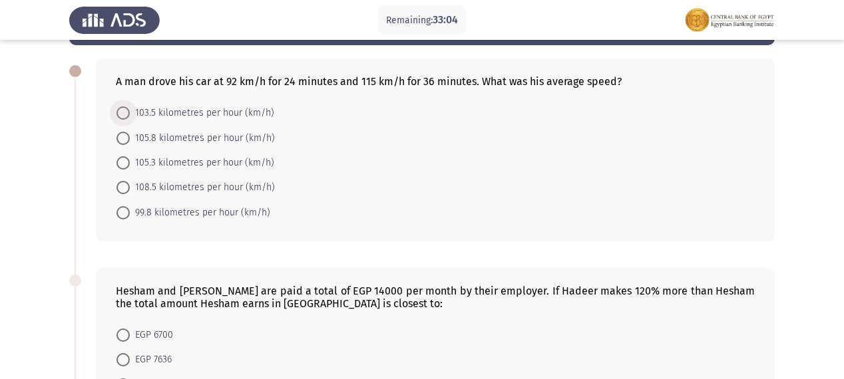
click at [120, 113] on span at bounding box center [122, 112] width 13 height 13
click at [120, 113] on input "103.5 kilometres per hour (km/h)" at bounding box center [122, 112] width 13 height 13
radio input "true"
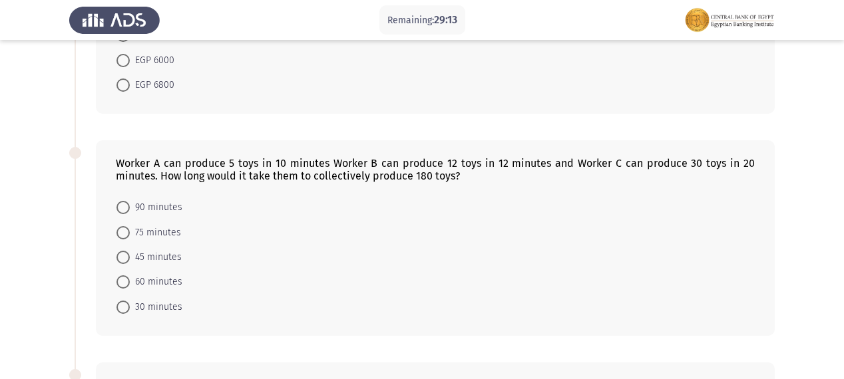
scroll to position [426, 0]
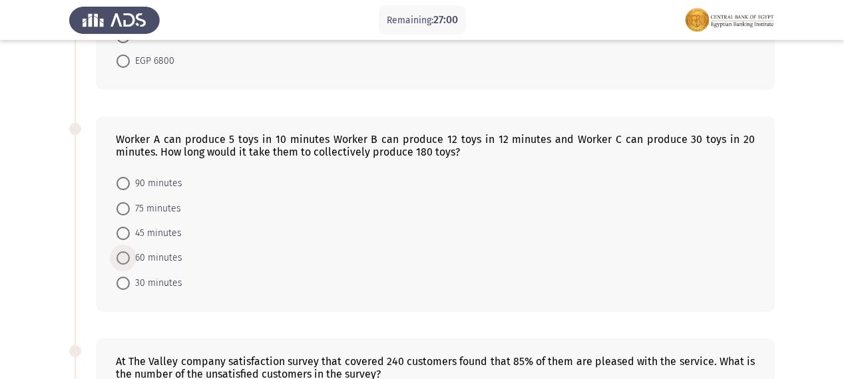
click at [130, 255] on span "60 minutes" at bounding box center [156, 258] width 53 height 16
click at [130, 255] on input "60 minutes" at bounding box center [122, 257] width 13 height 13
radio input "true"
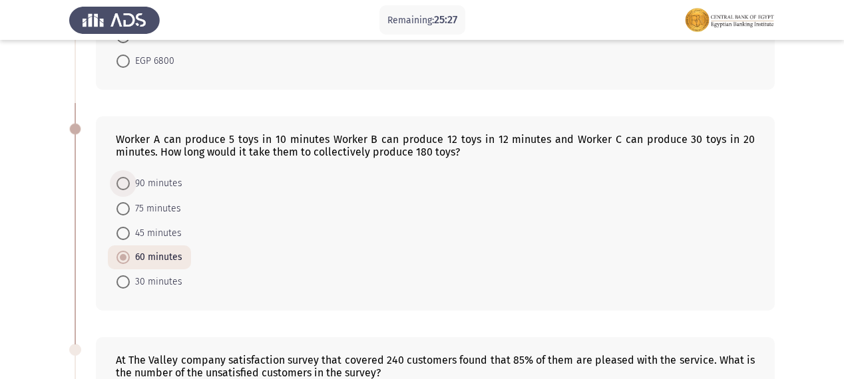
click at [132, 181] on span "90 minutes" at bounding box center [156, 184] width 53 height 16
click at [130, 181] on input "90 minutes" at bounding box center [122, 183] width 13 height 13
radio input "true"
click at [122, 208] on span at bounding box center [122, 207] width 13 height 13
click at [122, 208] on input "75 minutes" at bounding box center [122, 207] width 13 height 13
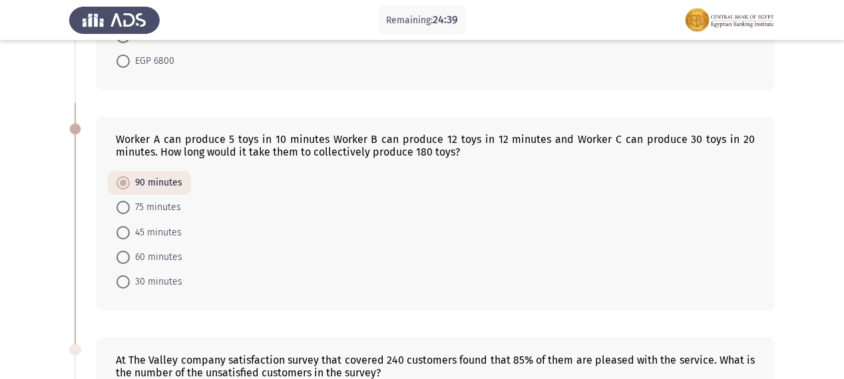
radio input "true"
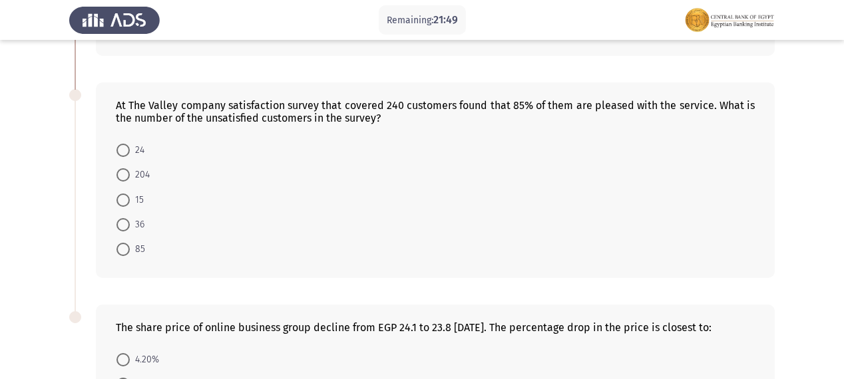
scroll to position [692, 0]
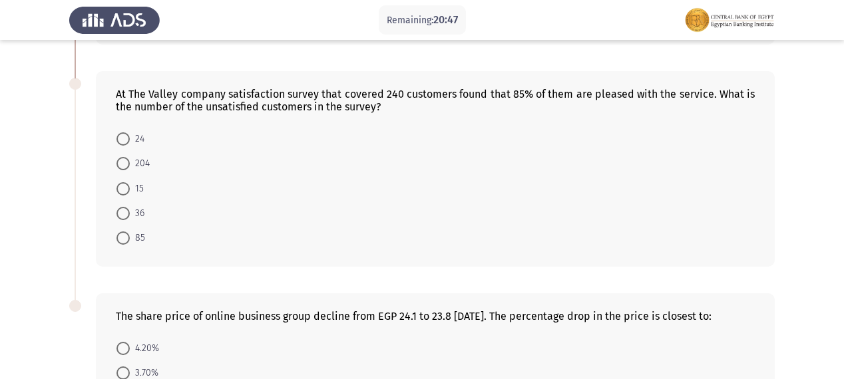
click at [120, 216] on span at bounding box center [122, 213] width 13 height 13
click at [120, 216] on input "36" at bounding box center [122, 213] width 13 height 13
radio input "true"
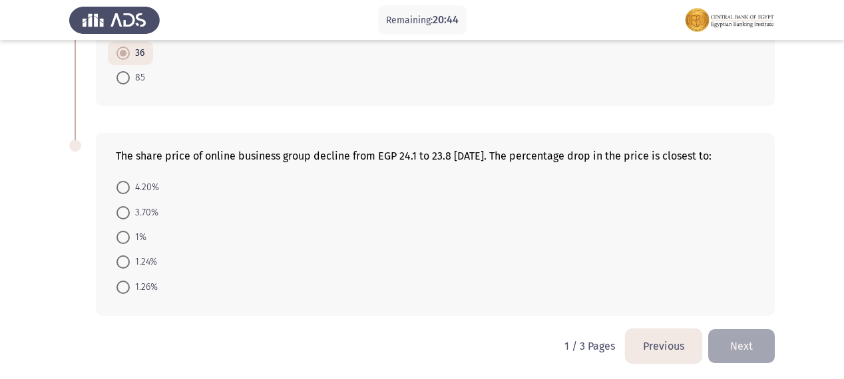
scroll to position [853, 0]
click at [128, 255] on span at bounding box center [122, 260] width 13 height 13
click at [128, 255] on input "1.24%" at bounding box center [122, 260] width 13 height 13
radio input "true"
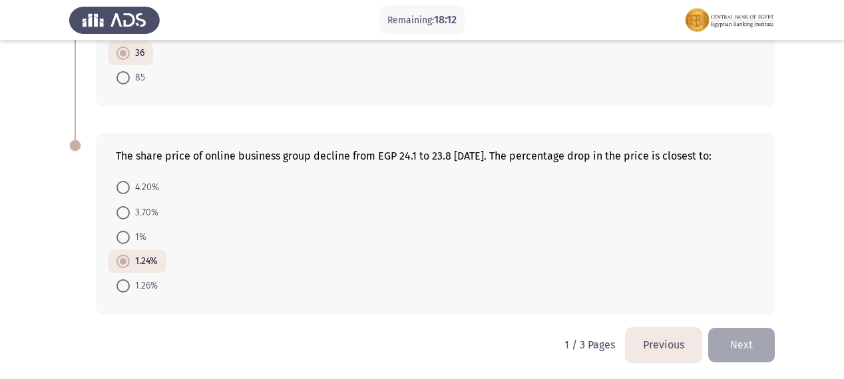
click at [740, 345] on button "Next" at bounding box center [741, 345] width 67 height 34
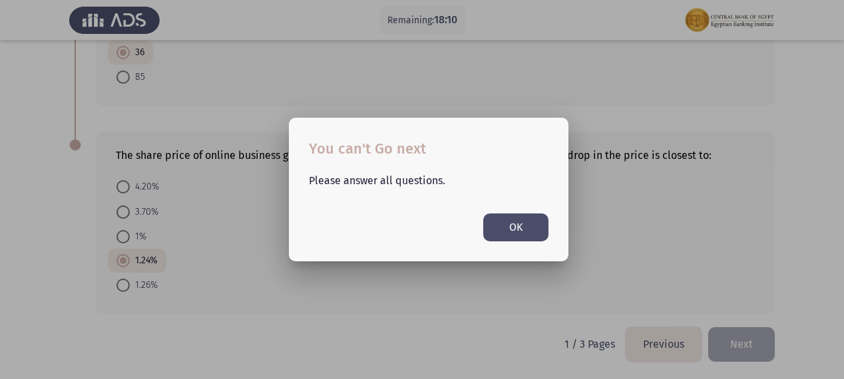
click at [534, 234] on button "OK" at bounding box center [515, 227] width 65 height 27
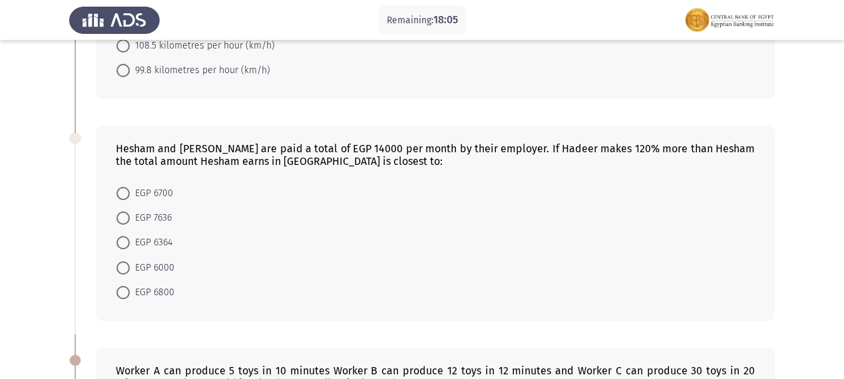
scroll to position [213, 0]
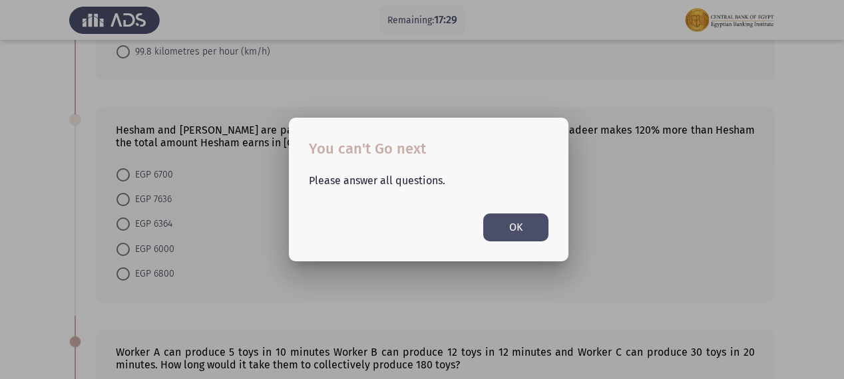
scroll to position [0, 0]
click at [526, 230] on button "OK" at bounding box center [515, 227] width 65 height 27
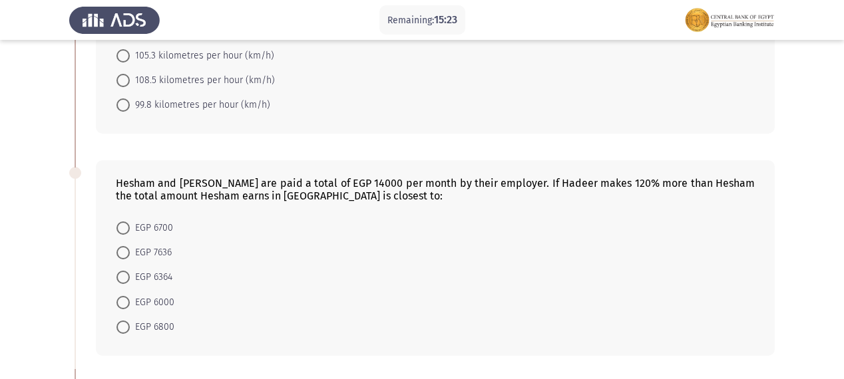
scroll to position [213, 0]
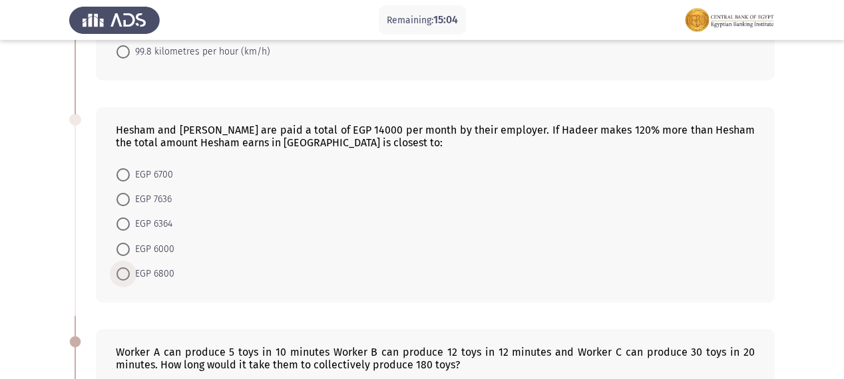
click at [128, 271] on span at bounding box center [122, 273] width 13 height 13
click at [128, 271] on input "EGP 6800" at bounding box center [122, 273] width 13 height 13
radio input "true"
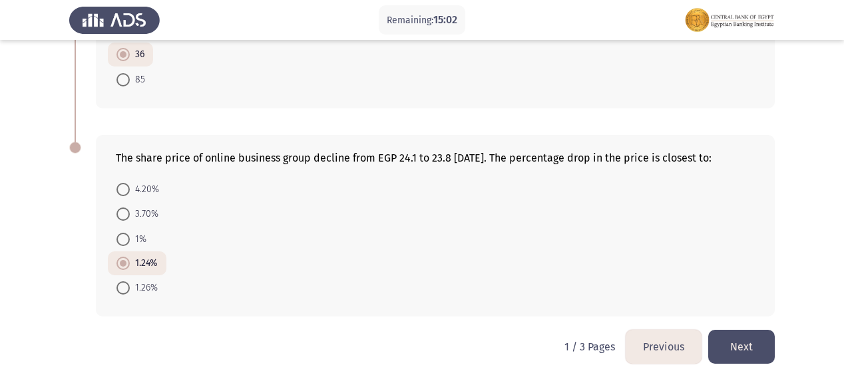
scroll to position [852, 0]
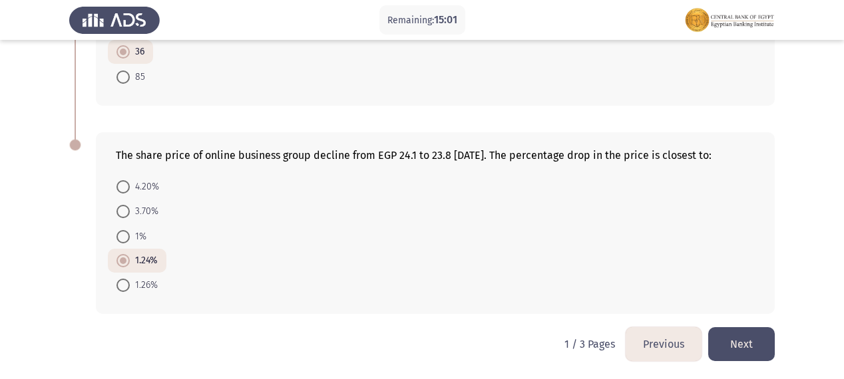
click at [733, 342] on button "Next" at bounding box center [741, 344] width 67 height 34
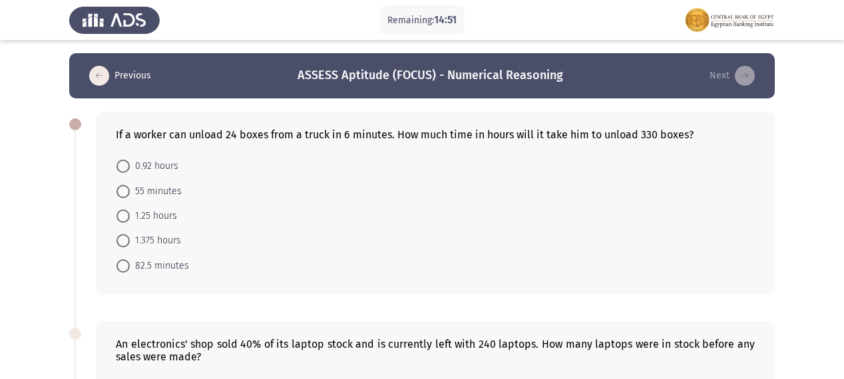
scroll to position [0, 0]
click at [125, 240] on span at bounding box center [122, 240] width 13 height 13
click at [125, 240] on input "1.375 hours" at bounding box center [122, 240] width 13 height 13
radio input "true"
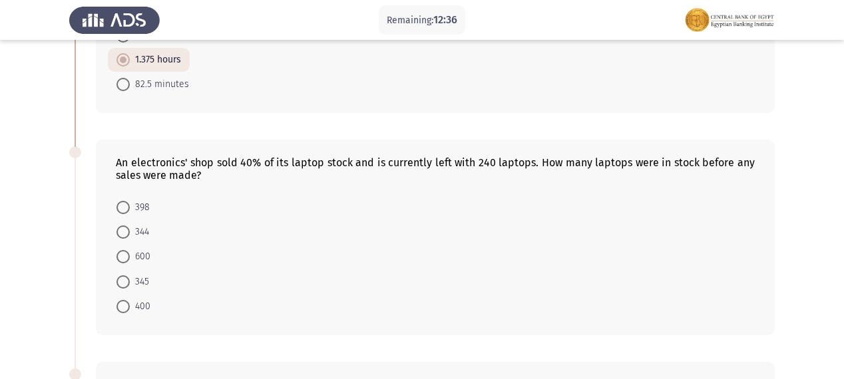
scroll to position [213, 0]
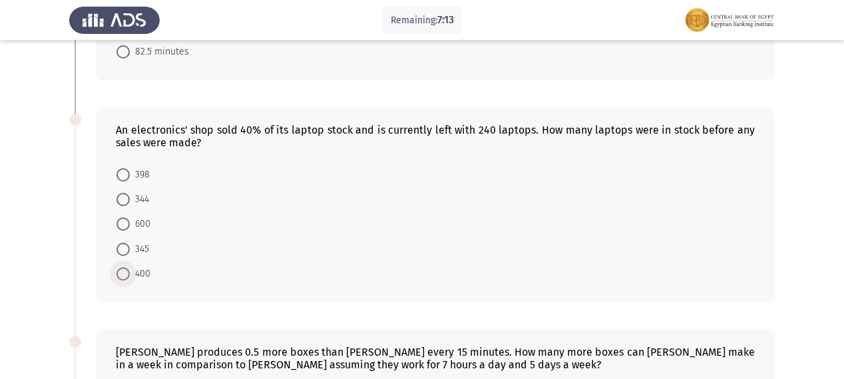
click at [140, 273] on span "400" at bounding box center [140, 274] width 21 height 16
click at [130, 273] on input "400" at bounding box center [122, 273] width 13 height 13
radio input "true"
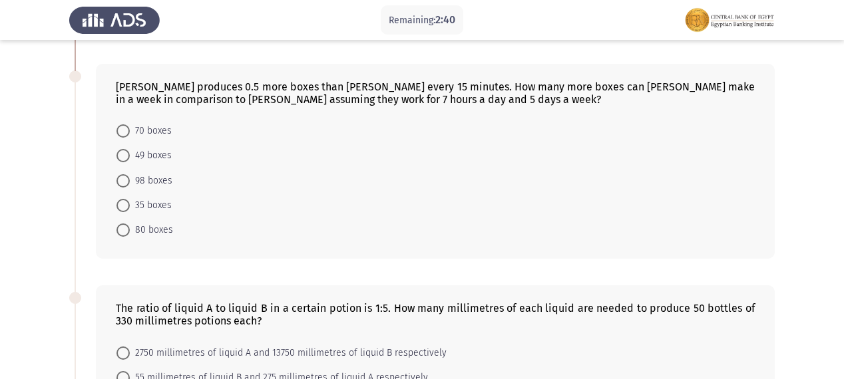
scroll to position [494, 0]
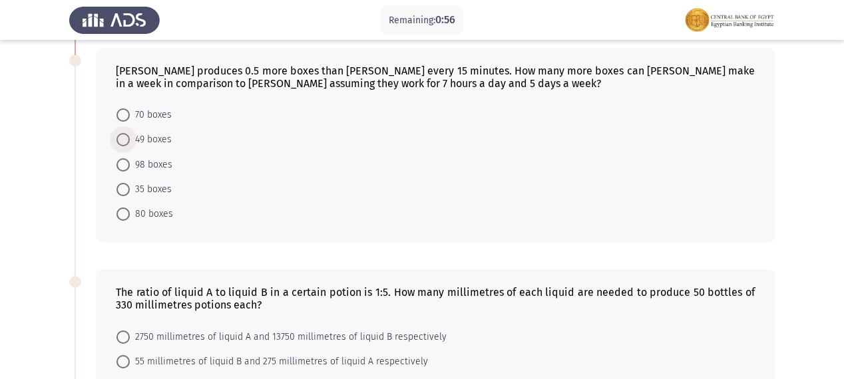
click at [125, 138] on span at bounding box center [122, 139] width 13 height 13
click at [125, 138] on input "49 boxes" at bounding box center [122, 139] width 13 height 13
radio input "true"
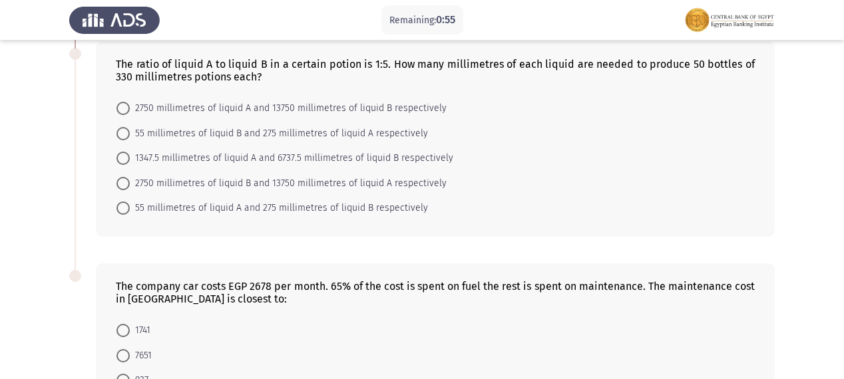
scroll to position [653, 0]
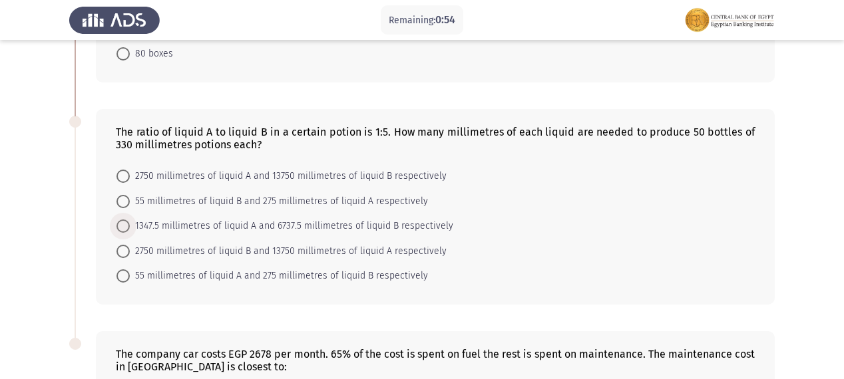
click at [122, 222] on span at bounding box center [122, 226] width 13 height 13
click at [122, 222] on input "1347.5 millimetres of liquid A and 6737.5 millimetres of liquid B respectively" at bounding box center [122, 226] width 13 height 13
radio input "true"
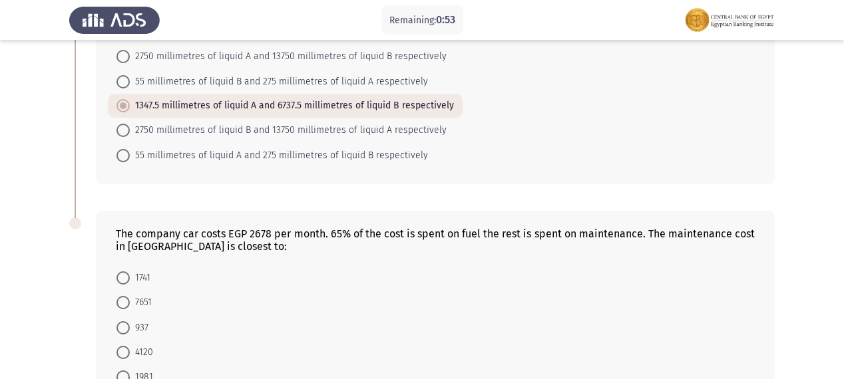
scroll to position [813, 0]
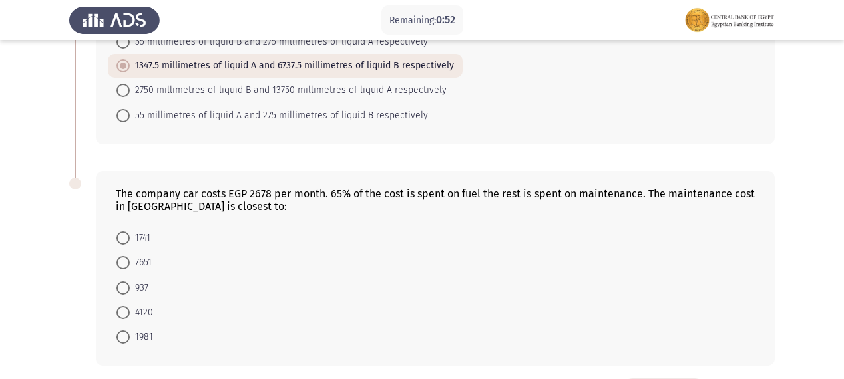
click at [124, 289] on span at bounding box center [122, 287] width 13 height 13
click at [124, 289] on input "937" at bounding box center [122, 287] width 13 height 13
radio input "true"
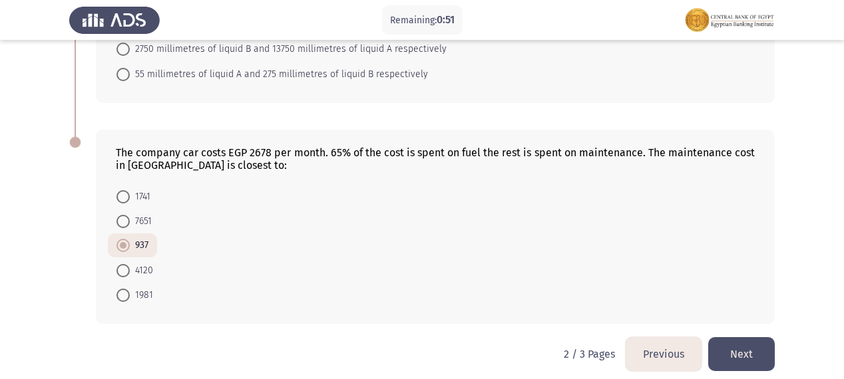
scroll to position [864, 0]
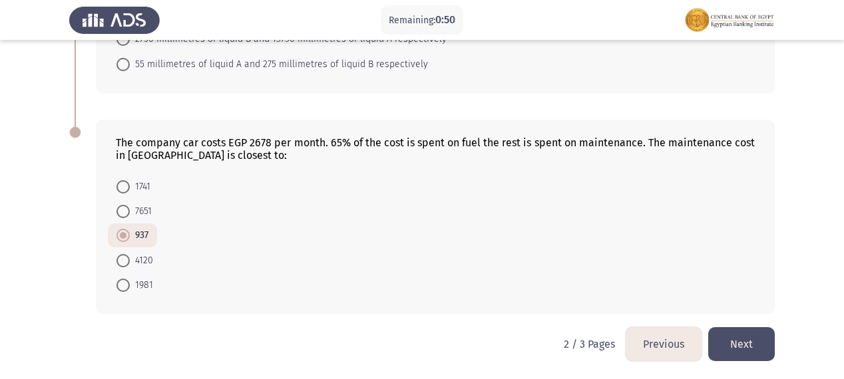
click at [722, 337] on button "Next" at bounding box center [741, 344] width 67 height 34
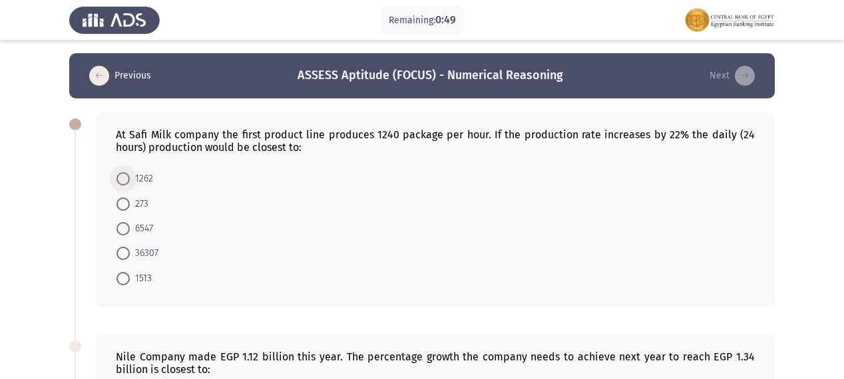
click at [127, 178] on span at bounding box center [122, 178] width 13 height 13
click at [127, 178] on input "1262" at bounding box center [122, 178] width 13 height 13
radio input "true"
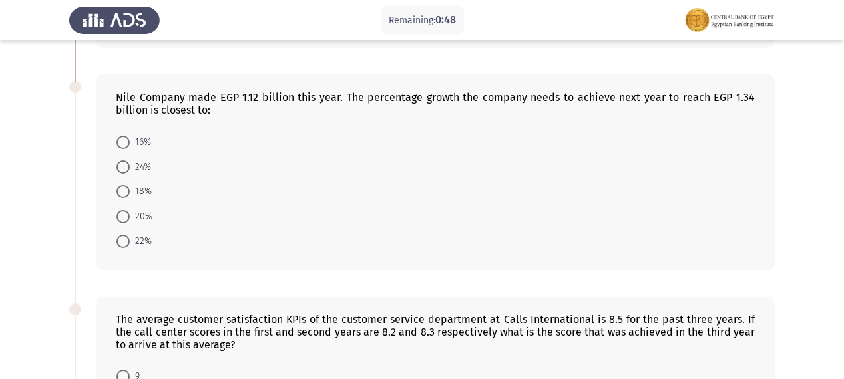
scroll to position [266, 0]
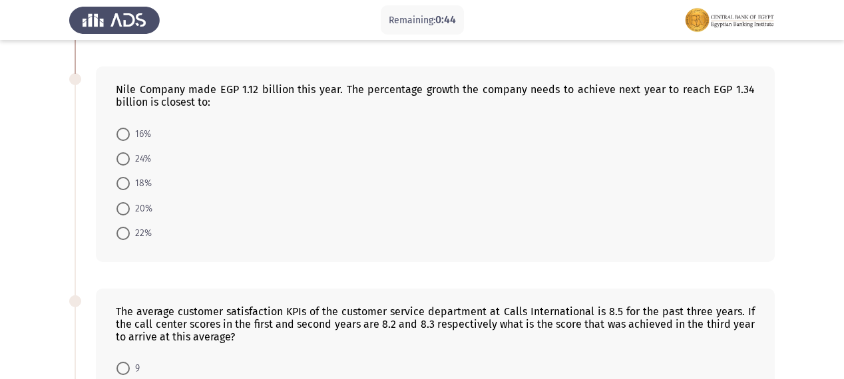
click at [126, 181] on span at bounding box center [122, 183] width 13 height 13
click at [126, 181] on input "18%" at bounding box center [122, 183] width 13 height 13
radio input "true"
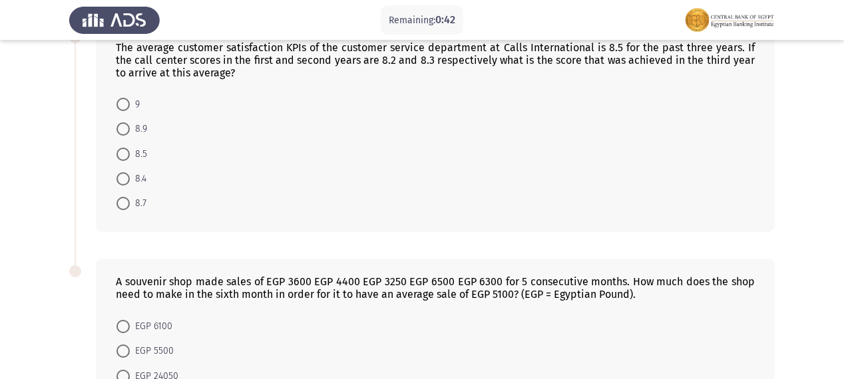
scroll to position [479, 0]
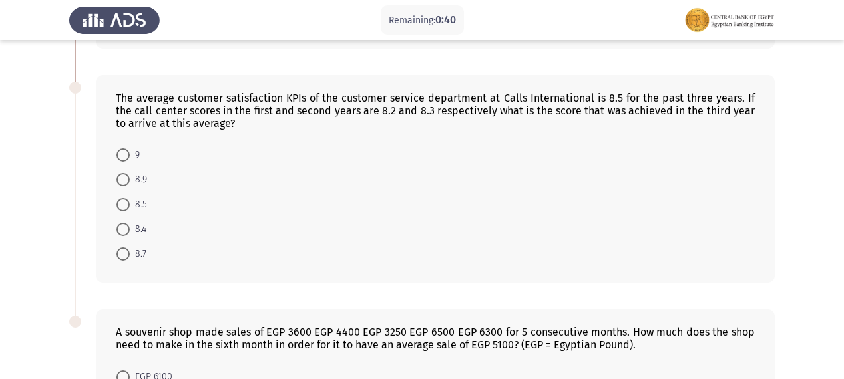
click at [121, 184] on span at bounding box center [122, 179] width 13 height 13
click at [121, 184] on input "8.9" at bounding box center [122, 179] width 13 height 13
radio input "true"
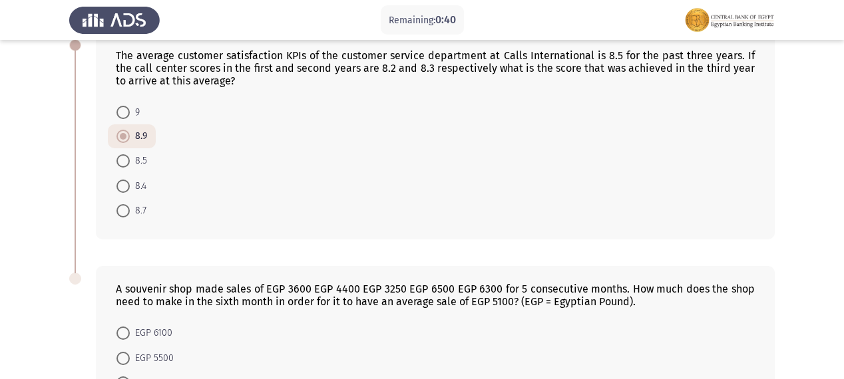
scroll to position [669, 0]
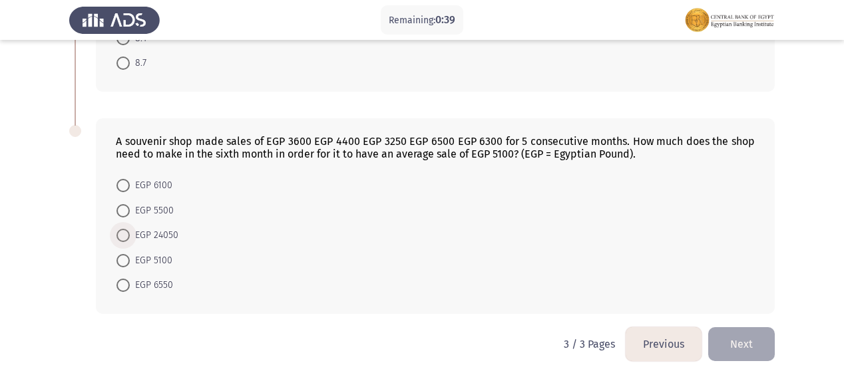
click at [127, 230] on span at bounding box center [122, 235] width 13 height 13
click at [127, 230] on input "EGP 24050" at bounding box center [122, 235] width 13 height 13
radio input "true"
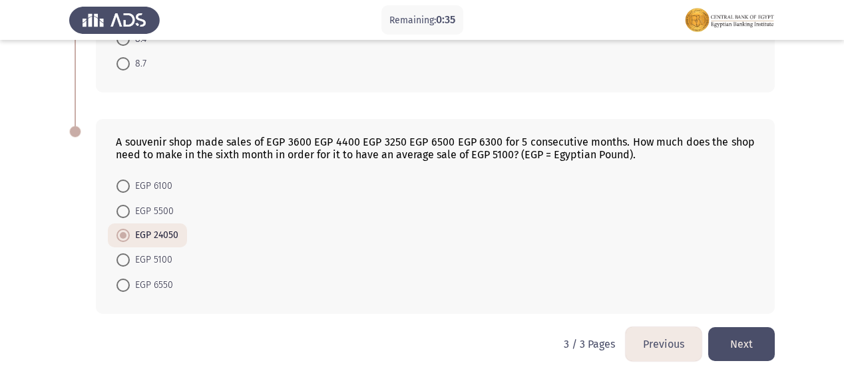
click at [120, 206] on span at bounding box center [122, 211] width 13 height 13
click at [120, 206] on input "EGP 5500" at bounding box center [122, 211] width 13 height 13
radio input "true"
click at [741, 342] on button "Next" at bounding box center [741, 344] width 67 height 34
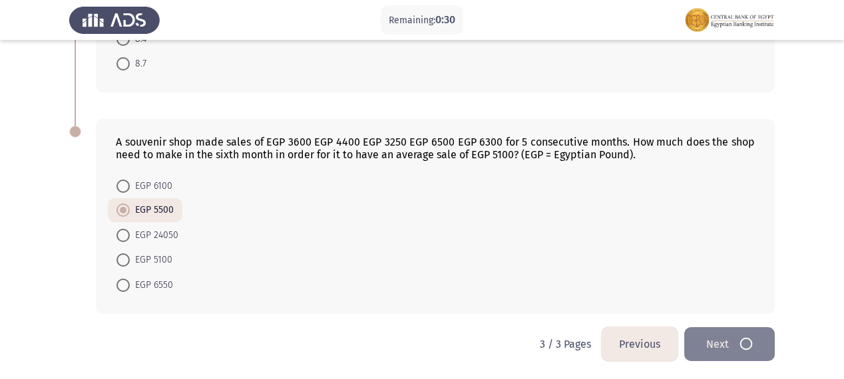
scroll to position [0, 0]
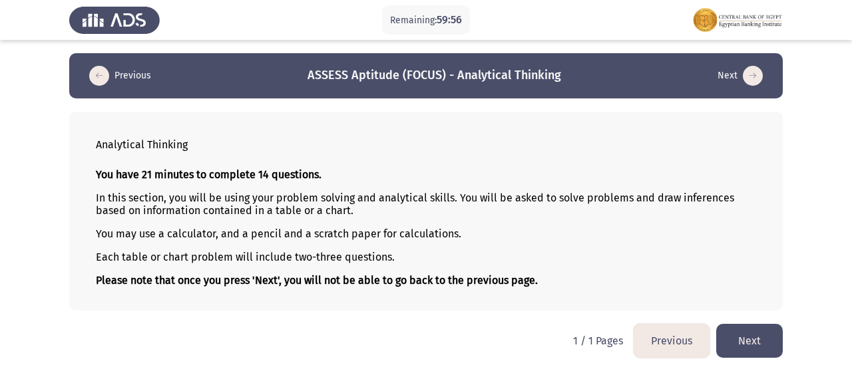
click at [750, 337] on button "Next" at bounding box center [749, 341] width 67 height 34
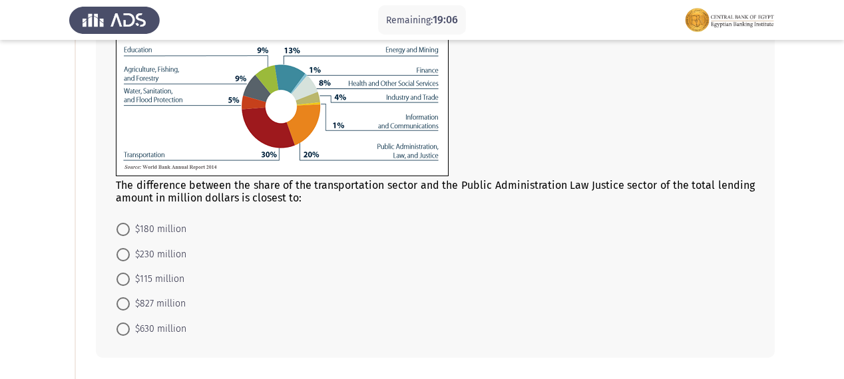
scroll to position [160, 0]
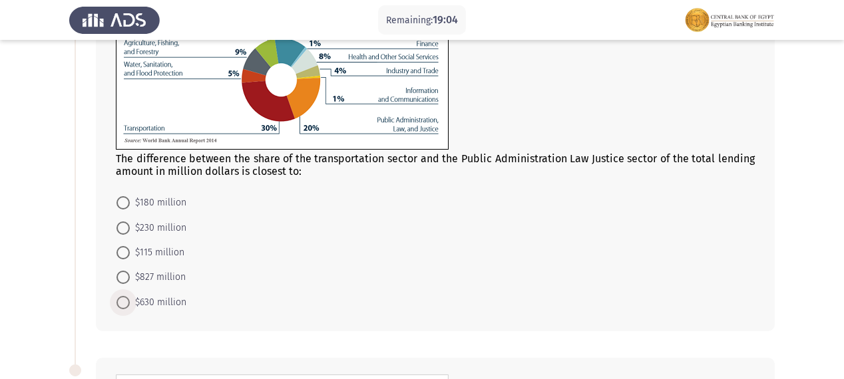
click at [120, 304] on span at bounding box center [122, 302] width 13 height 13
click at [120, 304] on input "$630 million" at bounding box center [122, 302] width 13 height 13
radio input "true"
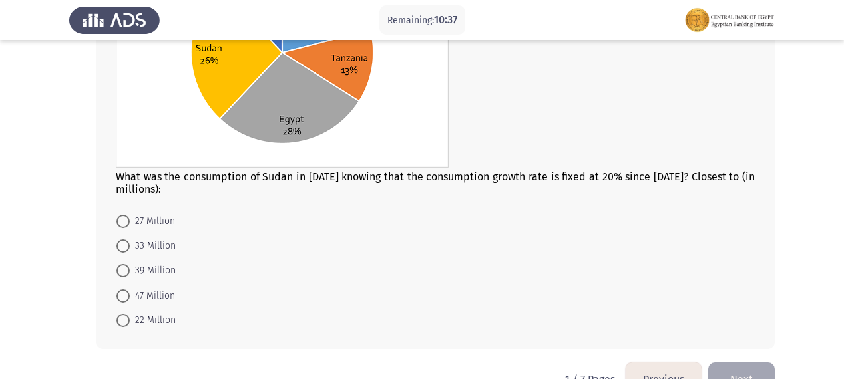
scroll to position [639, 0]
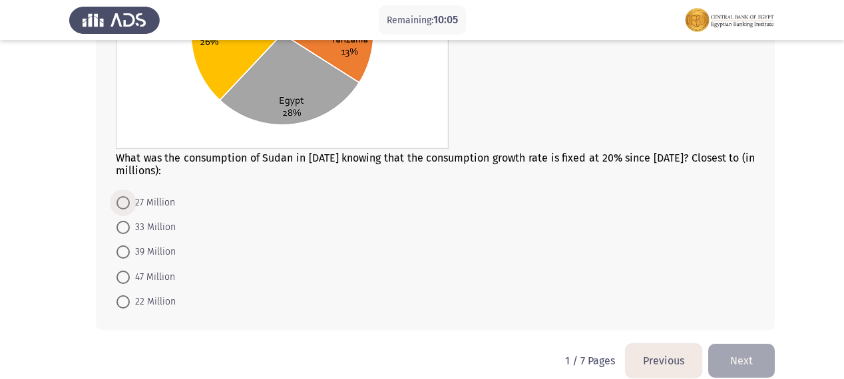
click at [140, 208] on span "27 Million" at bounding box center [152, 203] width 45 height 16
click at [130, 208] on input "27 Million" at bounding box center [122, 202] width 13 height 13
radio input "true"
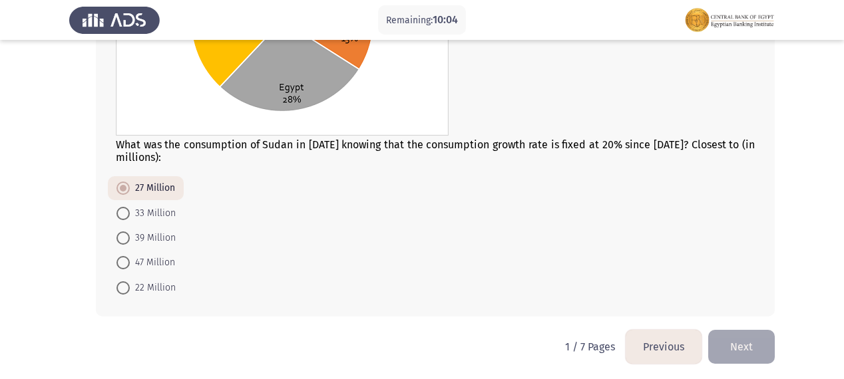
scroll to position [655, 0]
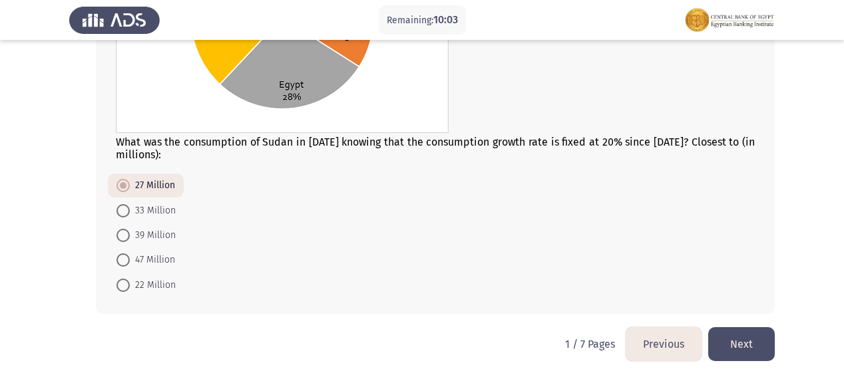
click at [723, 349] on button "Next" at bounding box center [741, 344] width 67 height 34
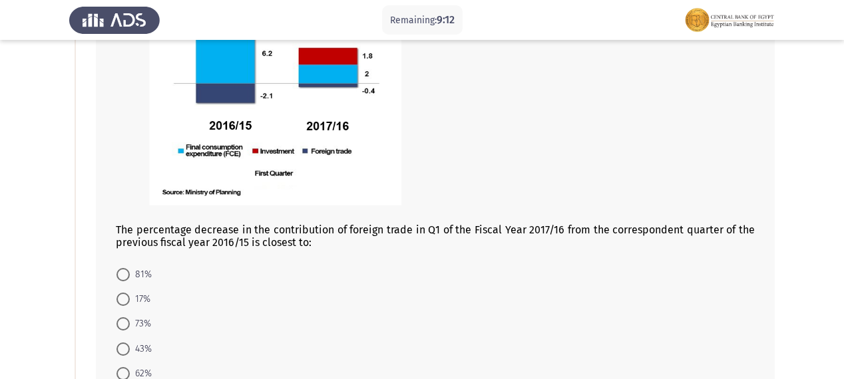
scroll to position [213, 0]
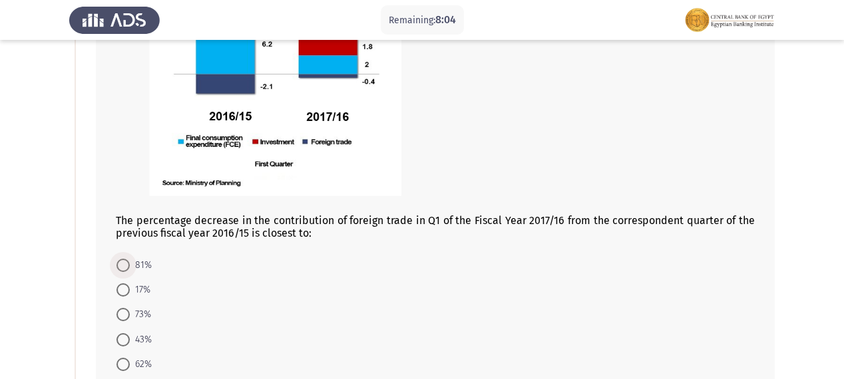
click at [128, 263] on span at bounding box center [122, 265] width 13 height 13
click at [128, 263] on input "81%" at bounding box center [122, 265] width 13 height 13
radio input "true"
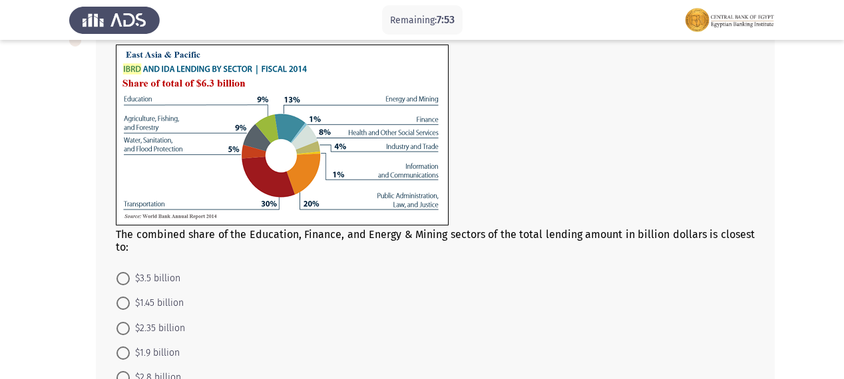
scroll to position [585, 0]
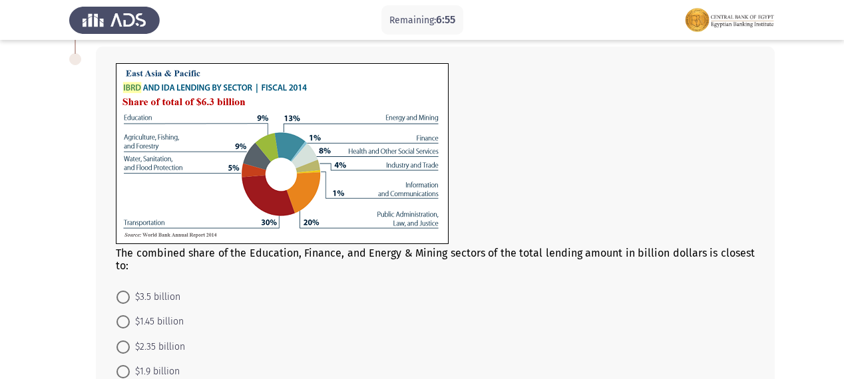
click at [120, 323] on span at bounding box center [122, 321] width 13 height 13
click at [120, 323] on input "$1.45 billion" at bounding box center [122, 321] width 13 height 13
radio input "true"
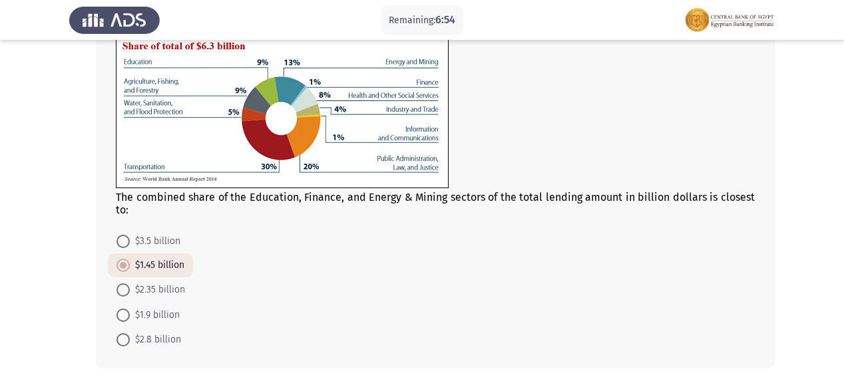
scroll to position [697, 0]
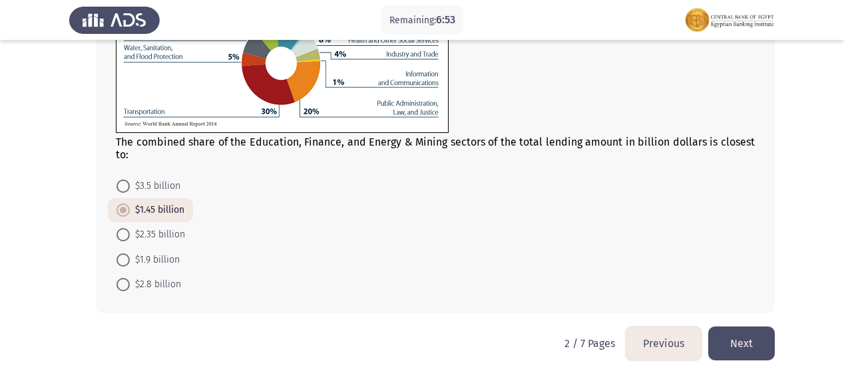
click at [754, 353] on button "Next" at bounding box center [741, 344] width 67 height 34
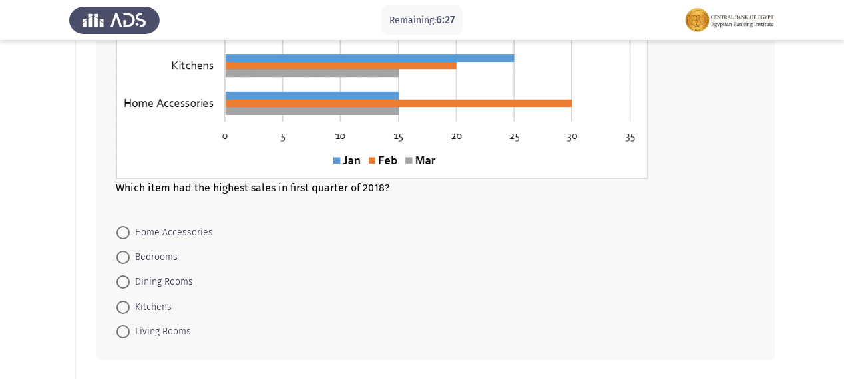
scroll to position [266, 0]
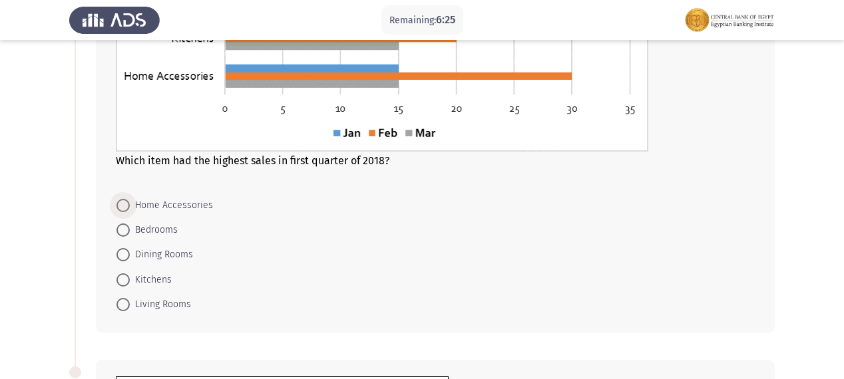
click at [124, 208] on span at bounding box center [122, 205] width 13 height 13
click at [124, 208] on input "Home Accessories" at bounding box center [122, 205] width 13 height 13
radio input "true"
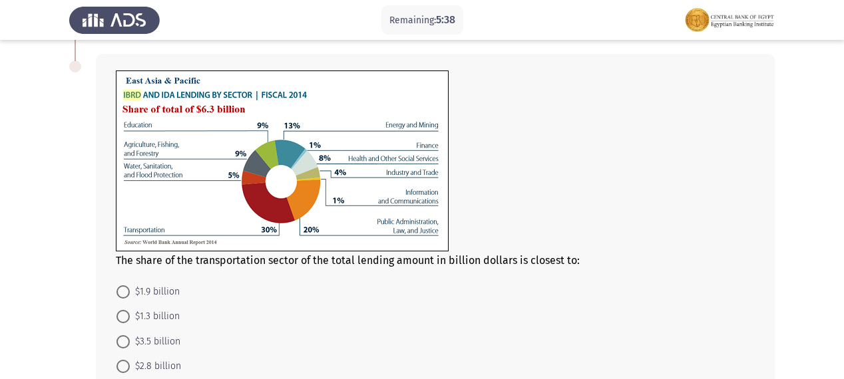
scroll to position [678, 0]
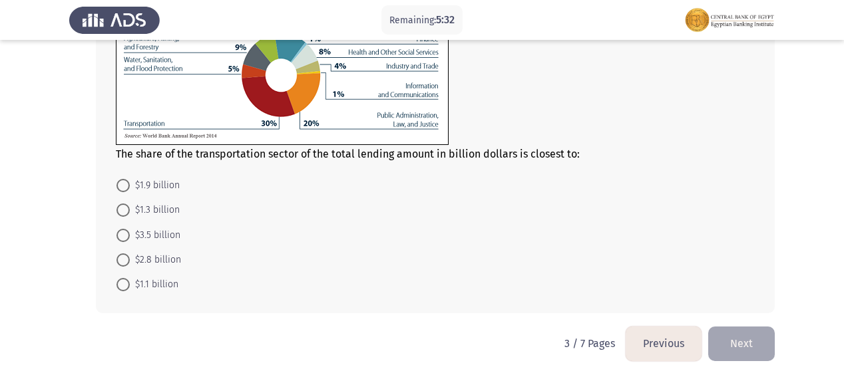
click at [152, 186] on span "$1.9 billion" at bounding box center [155, 186] width 50 height 16
click at [130, 186] on input "$1.9 billion" at bounding box center [122, 185] width 13 height 13
radio input "true"
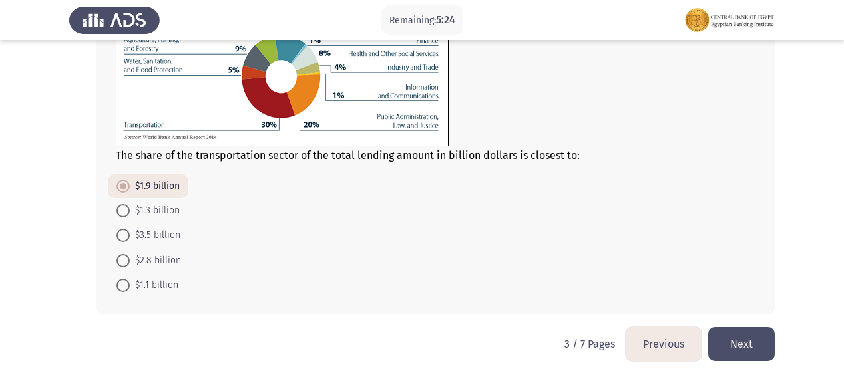
click at [737, 338] on button "Next" at bounding box center [741, 344] width 67 height 34
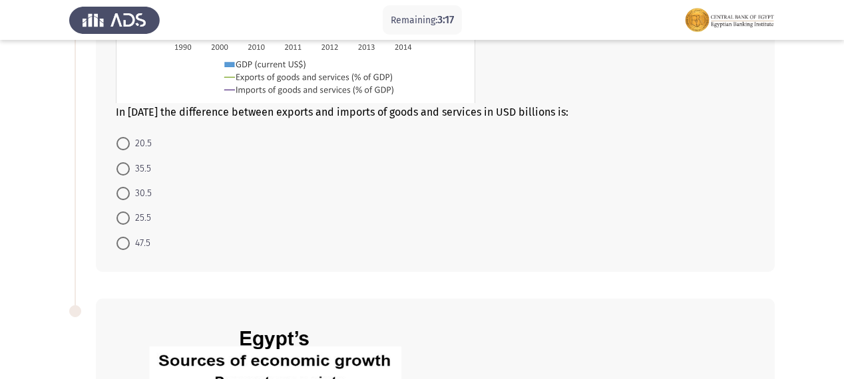
scroll to position [319, 0]
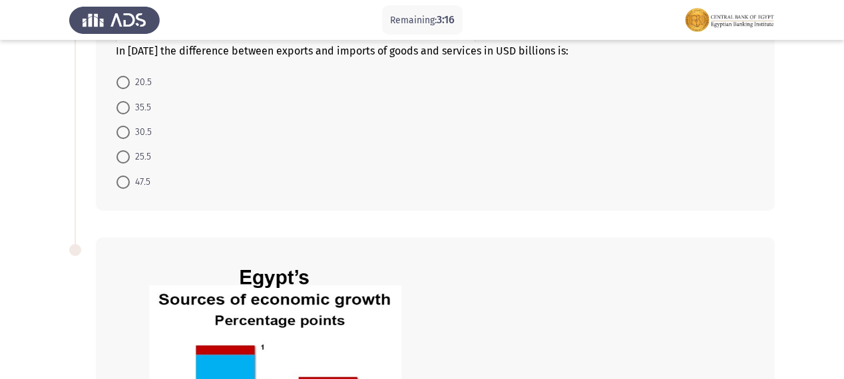
click at [125, 157] on span at bounding box center [122, 156] width 13 height 13
click at [125, 157] on input "25.5" at bounding box center [122, 156] width 13 height 13
radio input "true"
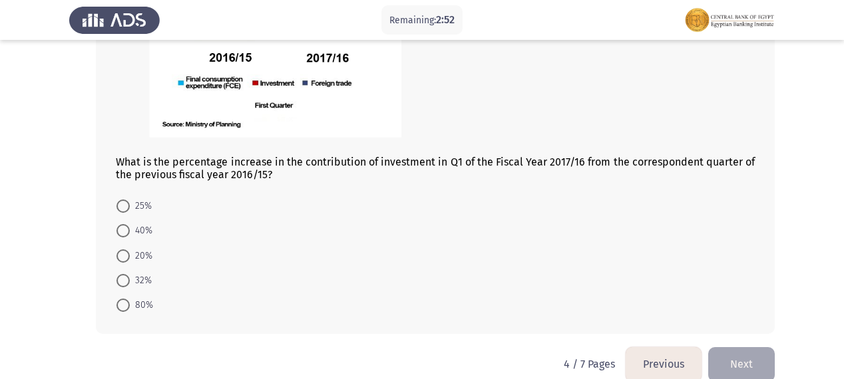
scroll to position [737, 0]
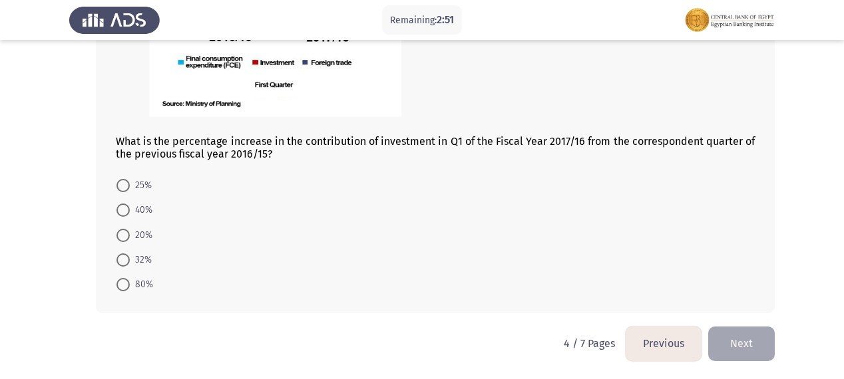
click at [134, 287] on span "80%" at bounding box center [141, 285] width 23 height 16
click at [130, 287] on input "80%" at bounding box center [122, 284] width 13 height 13
radio input "true"
click at [738, 327] on button "Next" at bounding box center [741, 344] width 67 height 34
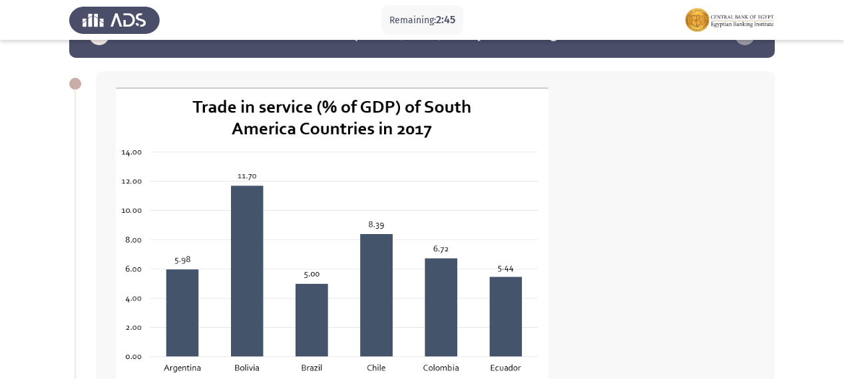
scroll to position [53, 0]
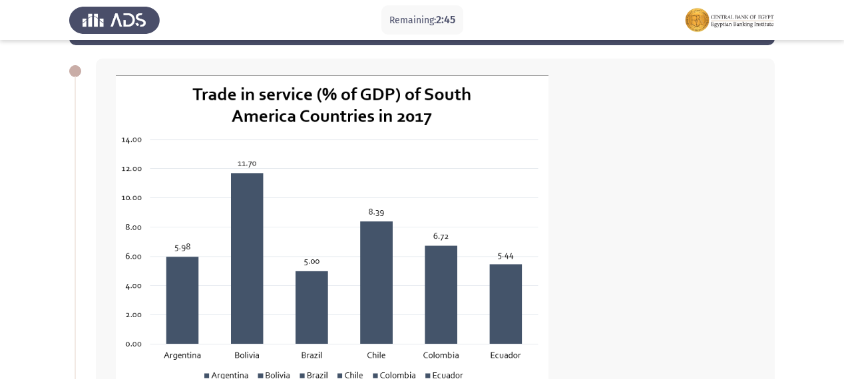
drag, startPoint x: 233, startPoint y: 63, endPoint x: 193, endPoint y: 85, distance: 45.6
click at [218, 76] on div "The Trade Service (% of GDP) in [GEOGRAPHIC_DATA] is how many times the average…" at bounding box center [435, 334] width 679 height 550
click at [166, 89] on div "The Trade Service (% of GDP) in [GEOGRAPHIC_DATA] is how many times the average…" at bounding box center [435, 265] width 639 height 380
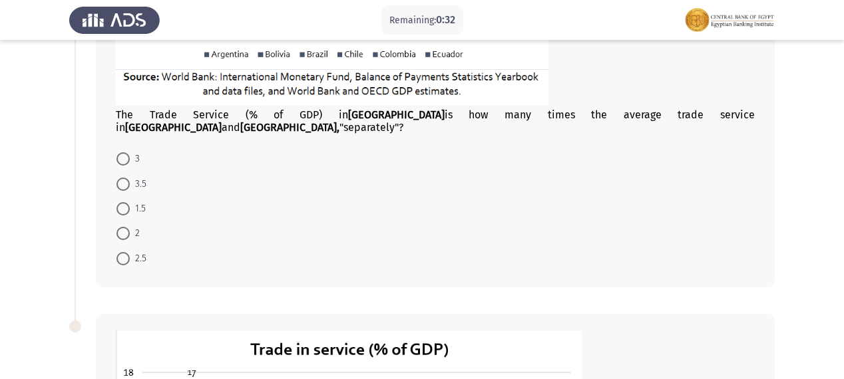
scroll to position [375, 0]
click at [125, 226] on span at bounding box center [122, 232] width 13 height 13
click at [125, 226] on input "2" at bounding box center [122, 232] width 13 height 13
radio input "true"
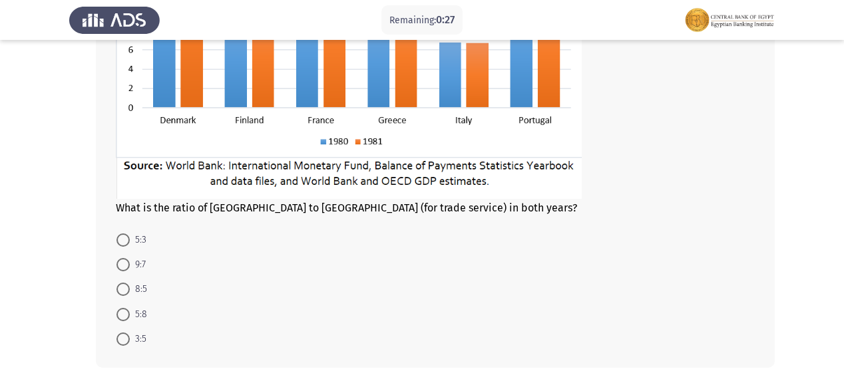
scroll to position [853, 0]
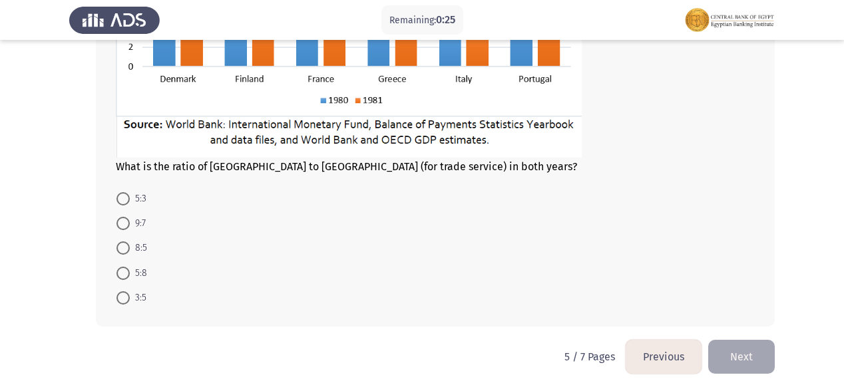
click at [120, 242] on span at bounding box center [122, 248] width 13 height 13
click at [120, 242] on input "8:5" at bounding box center [122, 248] width 13 height 13
radio input "true"
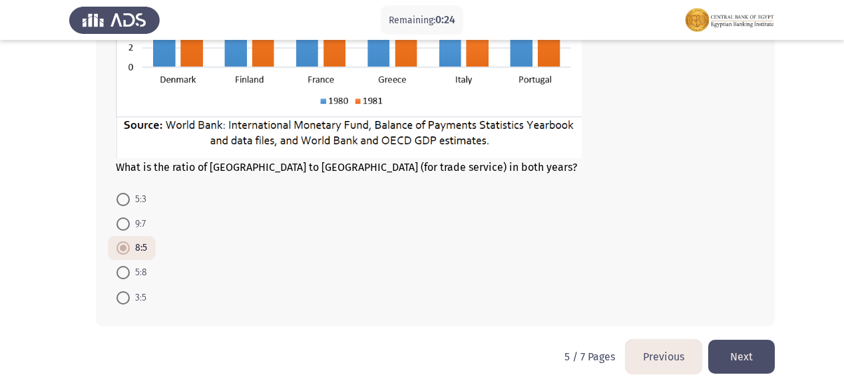
click at [739, 347] on button "Next" at bounding box center [741, 357] width 67 height 34
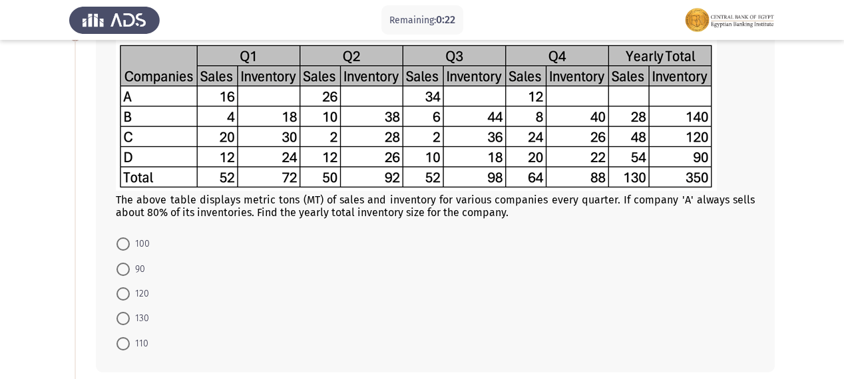
scroll to position [106, 0]
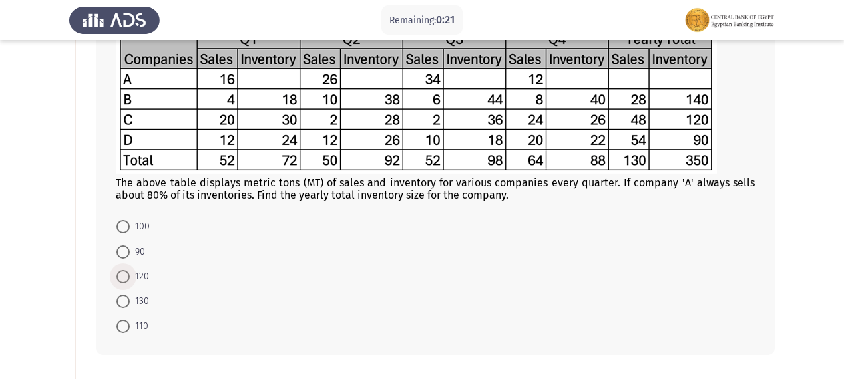
click at [124, 277] on span at bounding box center [122, 276] width 13 height 13
click at [124, 277] on input "120" at bounding box center [122, 276] width 13 height 13
radio input "true"
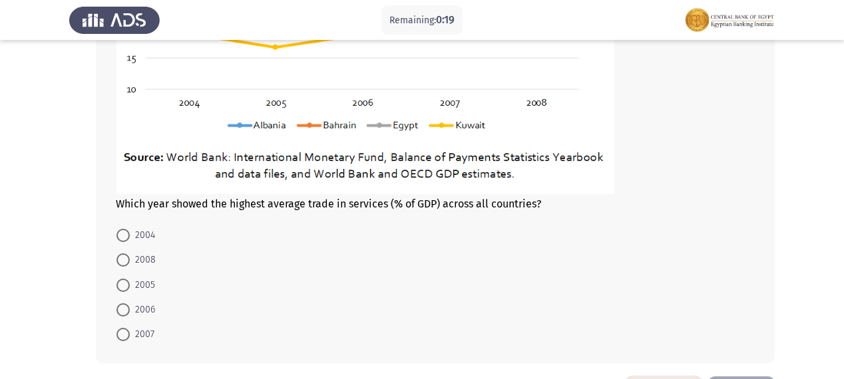
scroll to position [692, 0]
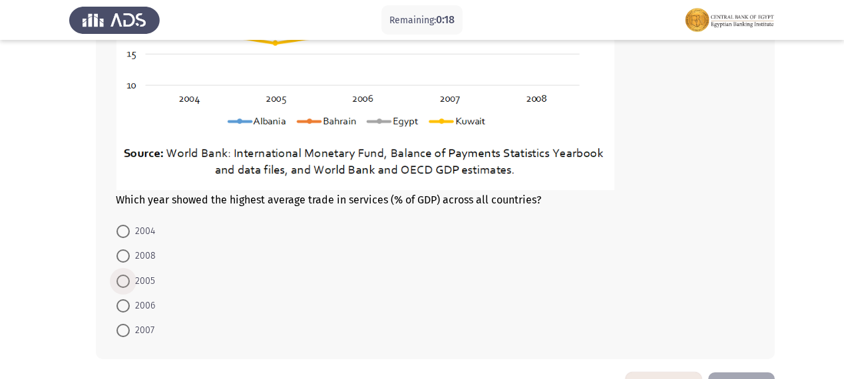
click at [124, 279] on span at bounding box center [122, 281] width 13 height 13
click at [124, 279] on input "2005" at bounding box center [122, 281] width 13 height 13
radio input "true"
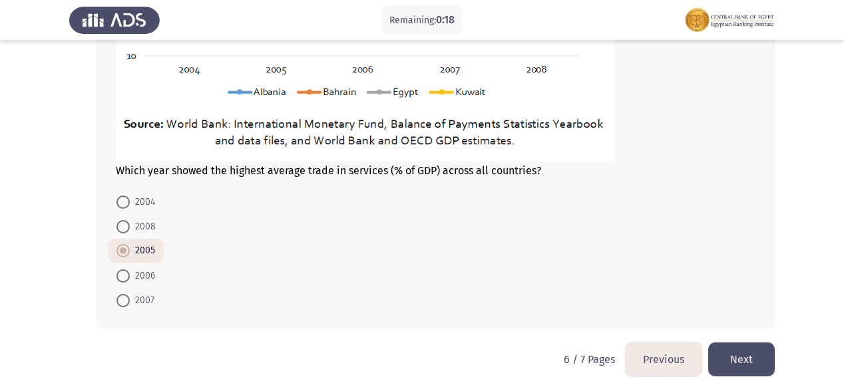
scroll to position [737, 0]
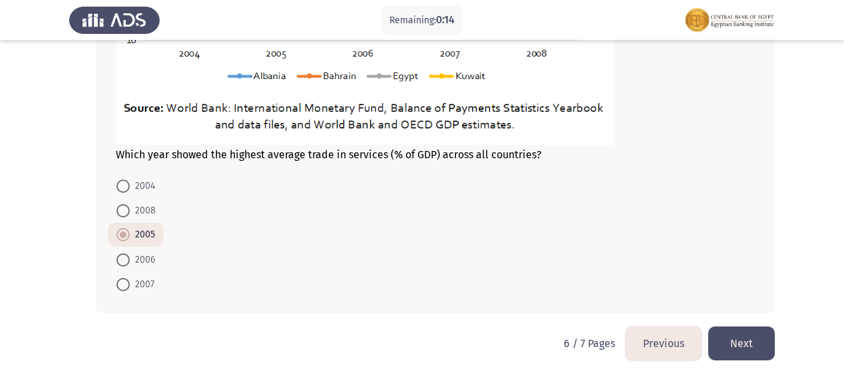
click at [728, 341] on button "Next" at bounding box center [741, 344] width 67 height 34
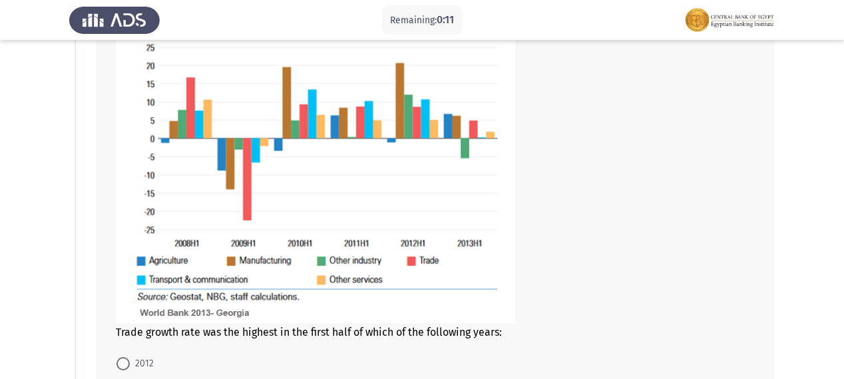
scroll to position [319, 0]
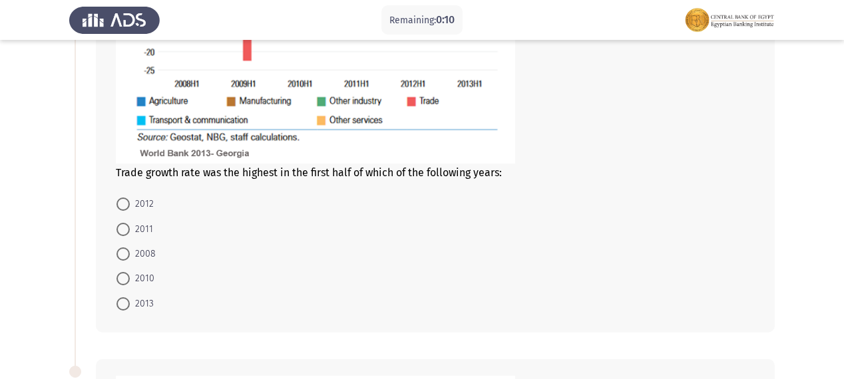
click at [130, 255] on span "2008" at bounding box center [143, 254] width 26 height 16
click at [130, 255] on input "2008" at bounding box center [122, 253] width 13 height 13
radio input "true"
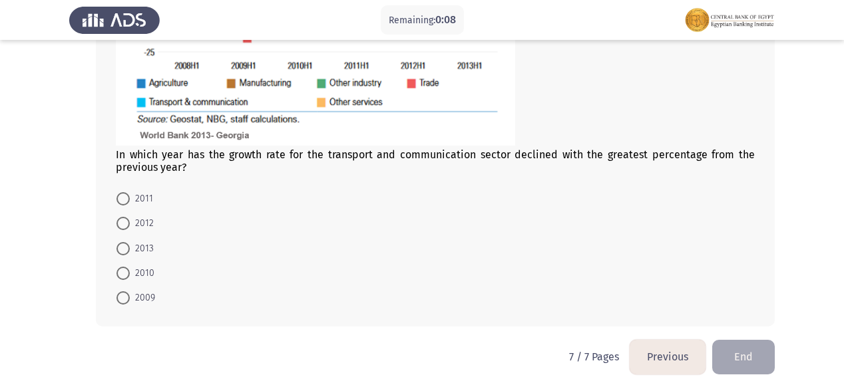
scroll to position [905, 0]
click at [119, 210] on mat-radio-button "2012" at bounding box center [135, 222] width 55 height 25
click at [124, 229] on label "2012" at bounding box center [134, 222] width 37 height 16
click at [124, 229] on input "2012" at bounding box center [122, 222] width 13 height 13
radio input "true"
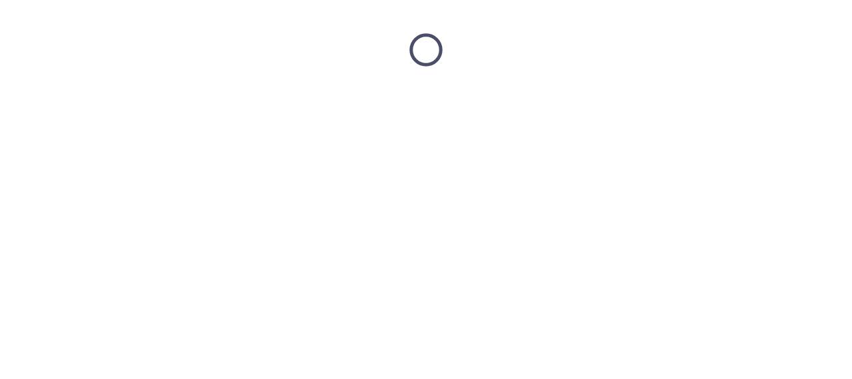
scroll to position [0, 0]
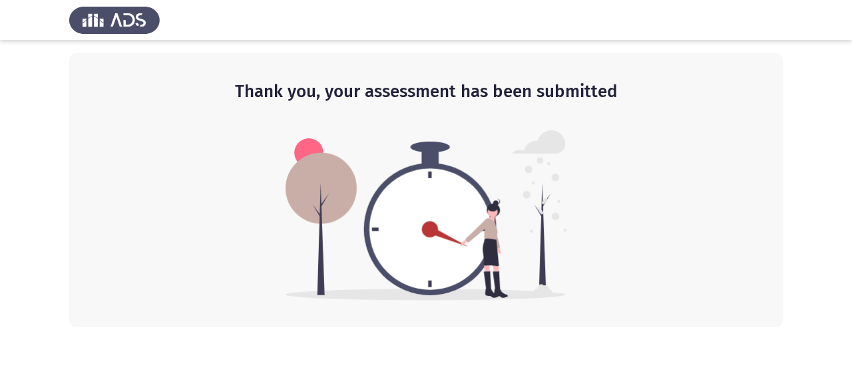
click at [486, 225] on img at bounding box center [425, 215] width 281 height 170
click at [353, 192] on img at bounding box center [425, 215] width 281 height 170
click at [353, 194] on img at bounding box center [425, 215] width 281 height 170
